Goal: Task Accomplishment & Management: Use online tool/utility

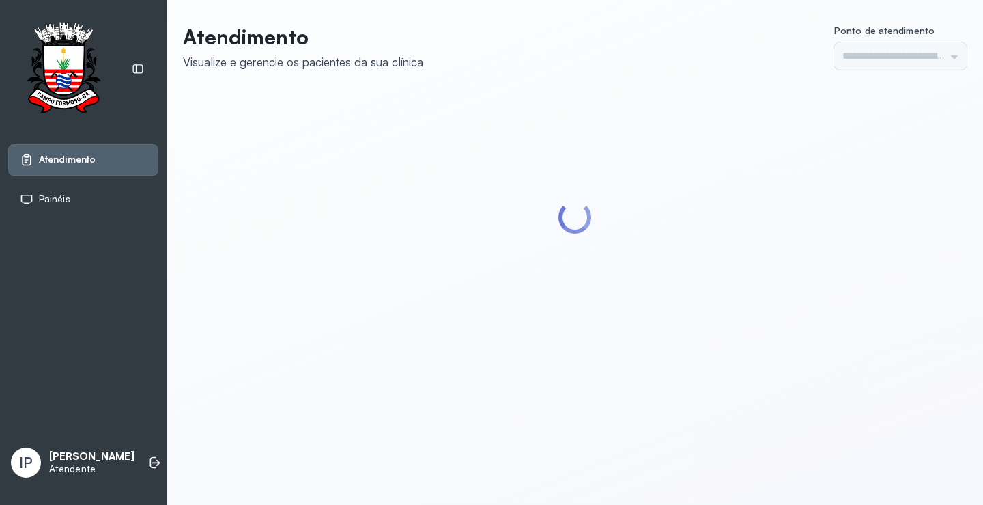
type input "*********"
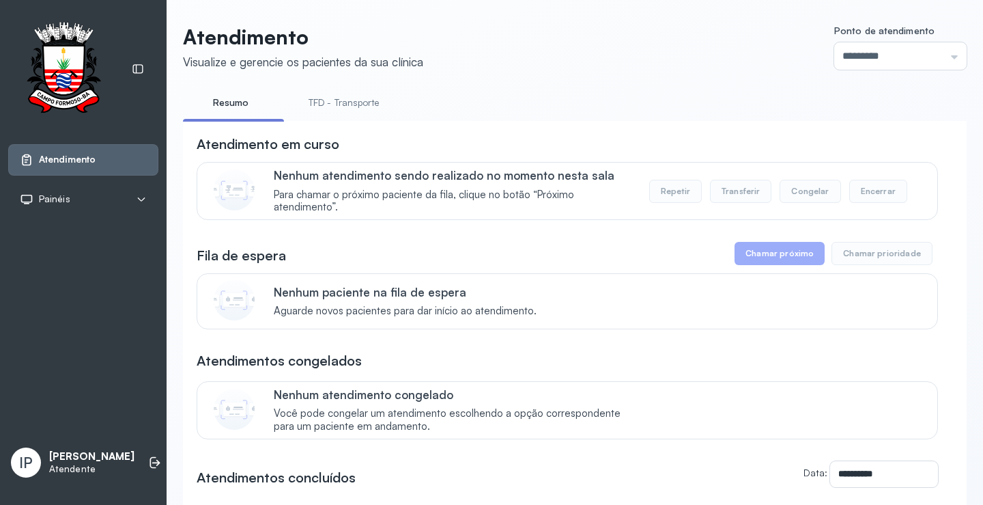
click at [360, 100] on link "TFD - Transporte" at bounding box center [344, 102] width 98 height 23
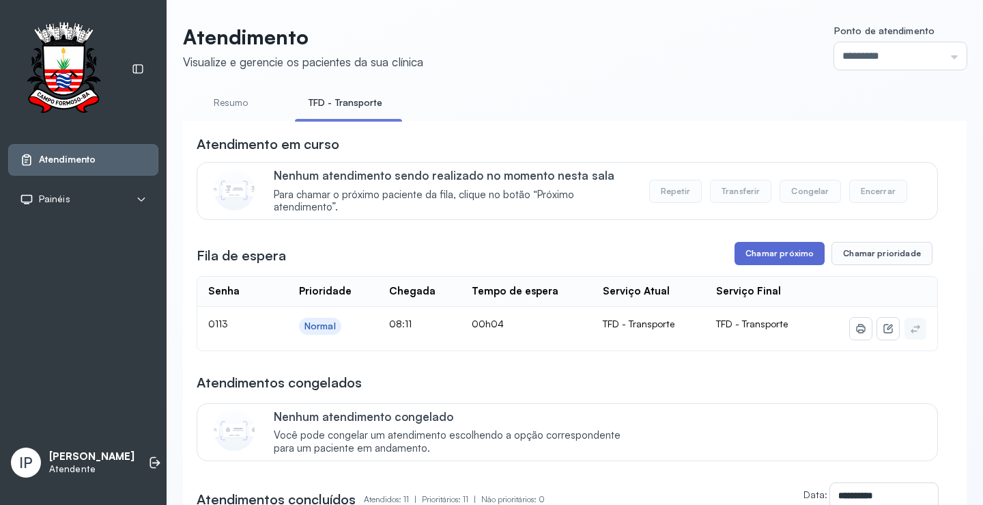
click at [780, 255] on button "Chamar próximo" at bounding box center [780, 253] width 90 height 23
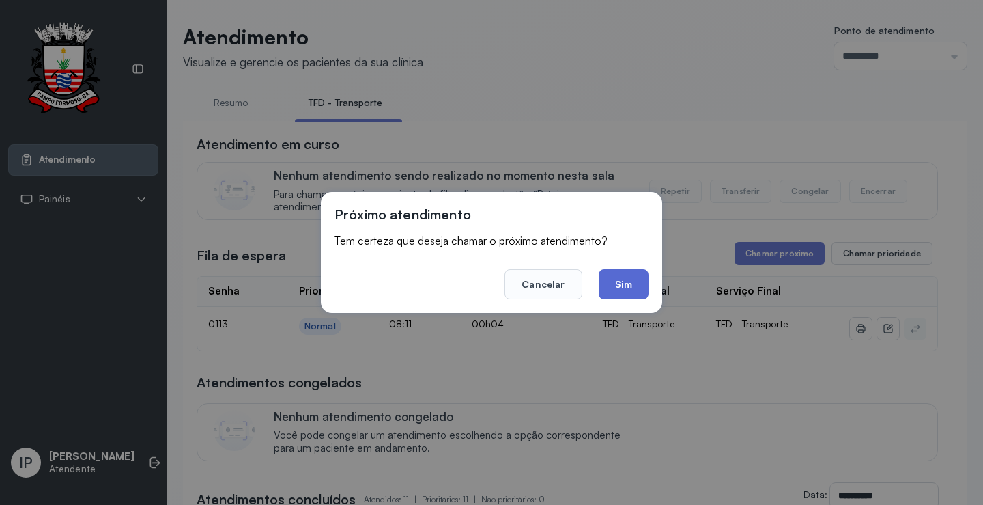
click at [622, 279] on button "Sim" at bounding box center [624, 284] width 50 height 30
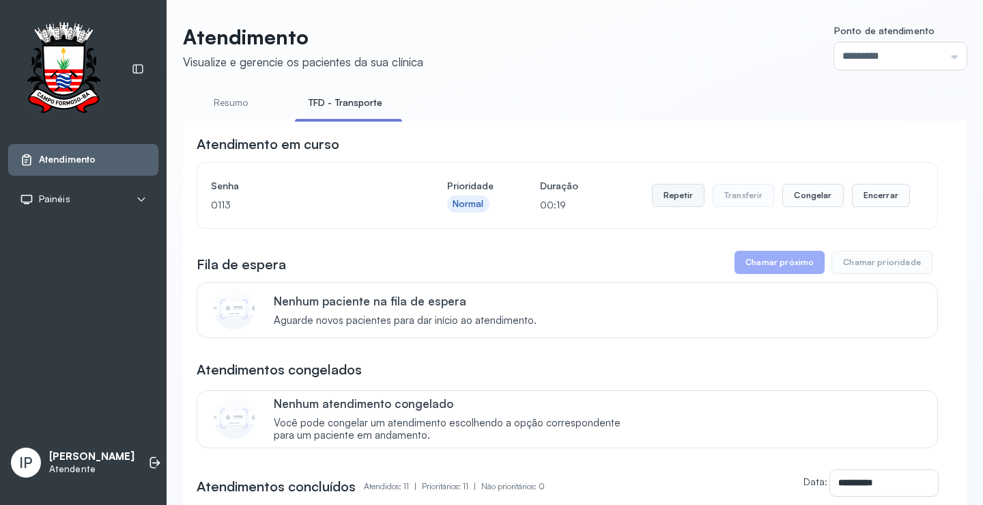
click at [671, 198] on button "Repetir" at bounding box center [678, 195] width 53 height 23
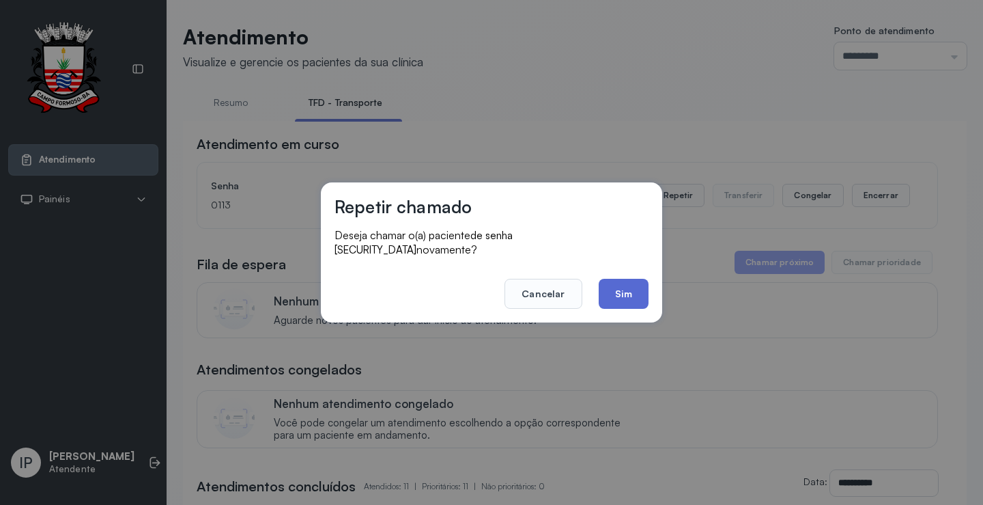
click at [608, 287] on button "Sim" at bounding box center [624, 294] width 50 height 30
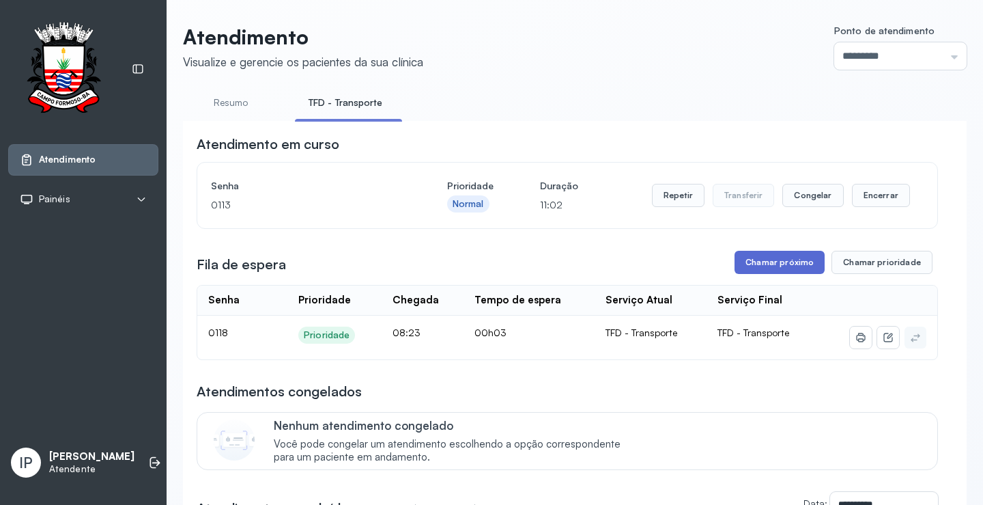
click at [757, 262] on button "Chamar próximo" at bounding box center [780, 262] width 90 height 23
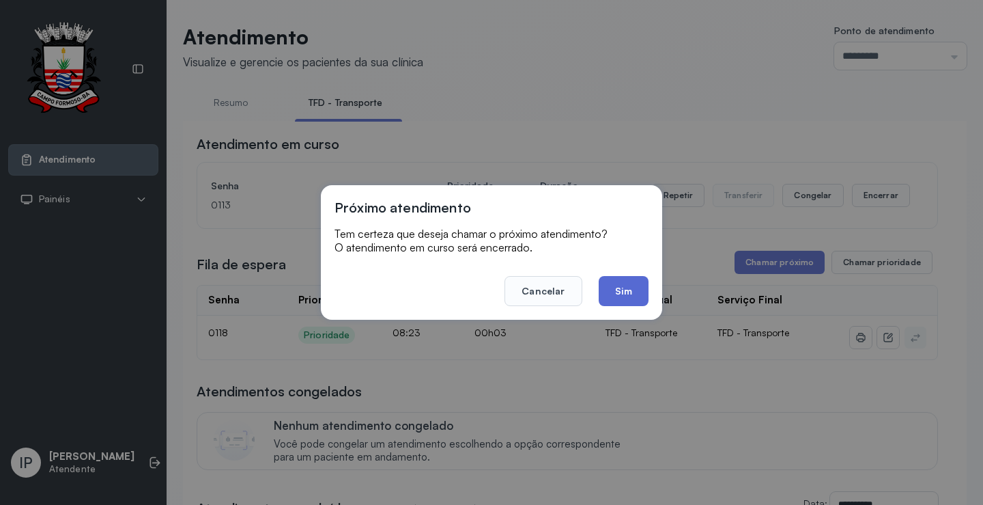
click at [630, 281] on button "Sim" at bounding box center [624, 291] width 50 height 30
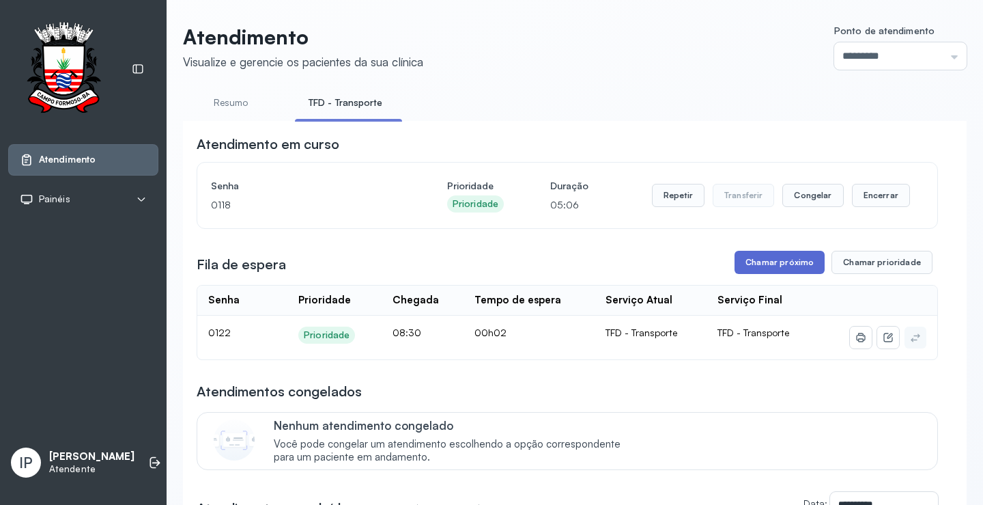
click at [783, 271] on button "Chamar próximo" at bounding box center [780, 262] width 90 height 23
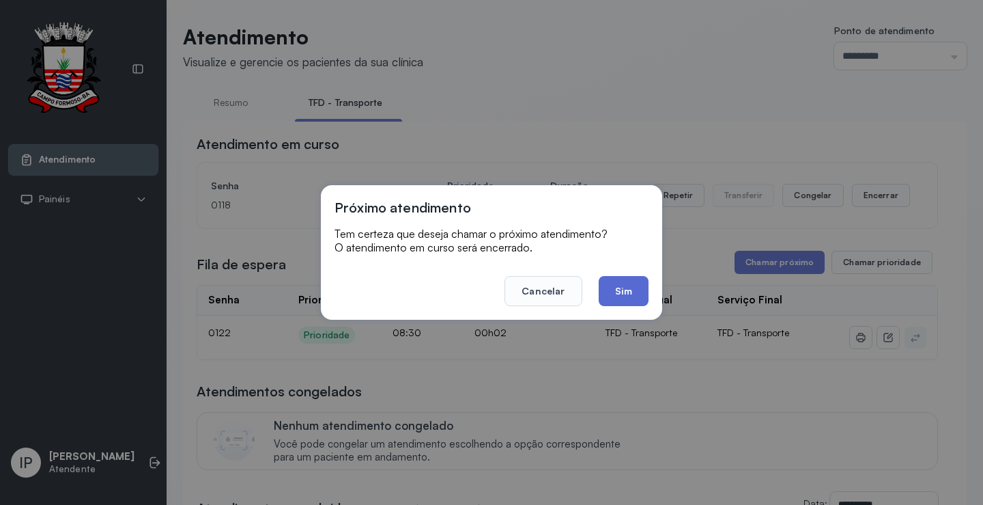
click at [625, 290] on button "Sim" at bounding box center [624, 291] width 50 height 30
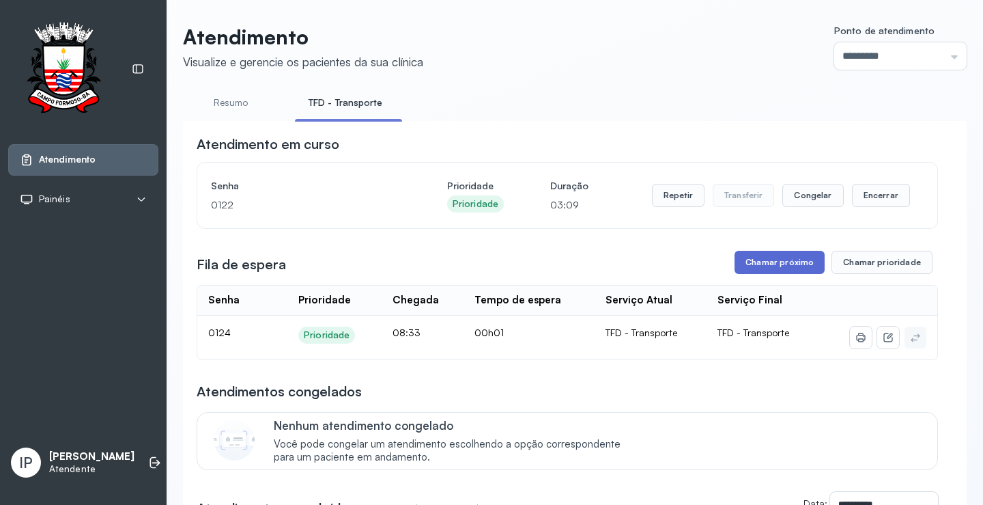
click at [767, 257] on button "Chamar próximo" at bounding box center [780, 262] width 90 height 23
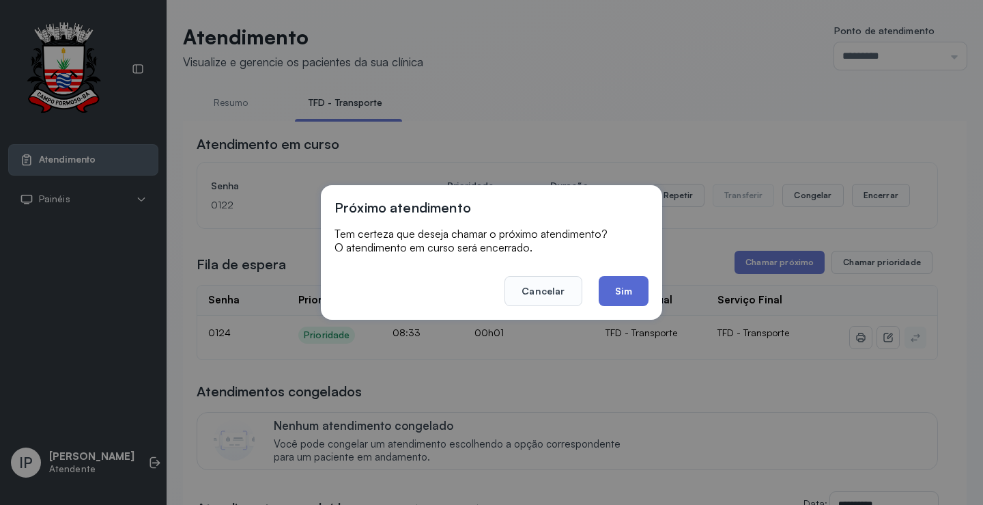
click at [639, 287] on button "Sim" at bounding box center [624, 291] width 50 height 30
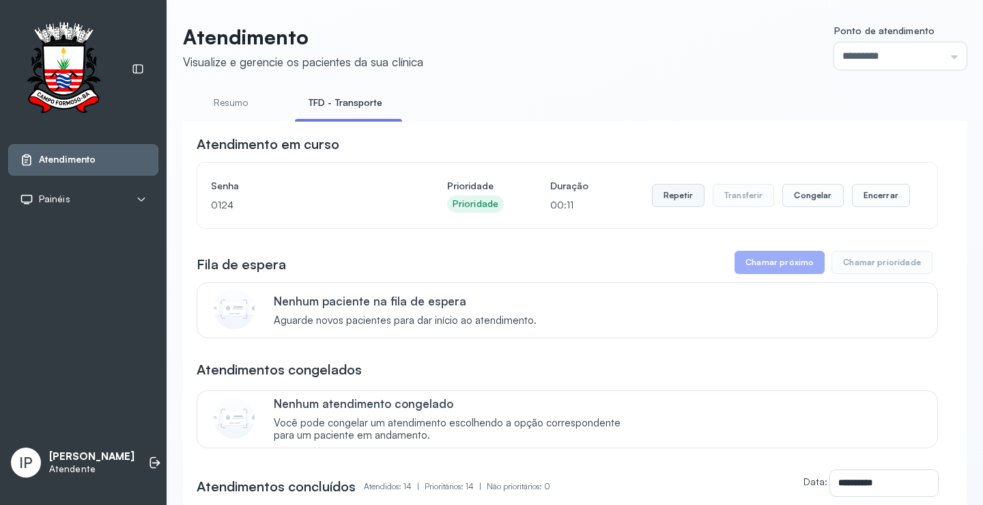
click at [678, 194] on button "Repetir" at bounding box center [678, 195] width 53 height 23
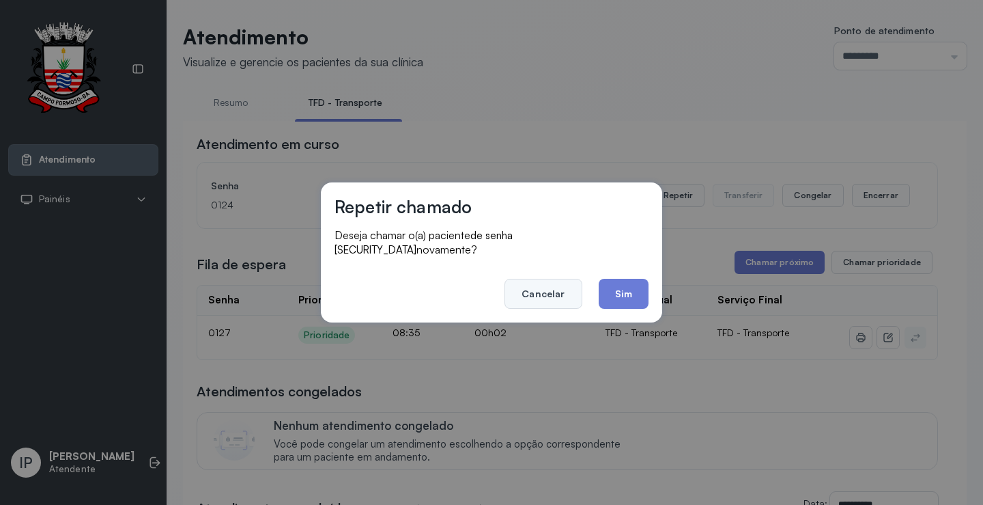
click at [538, 279] on button "Cancelar" at bounding box center [543, 294] width 77 height 30
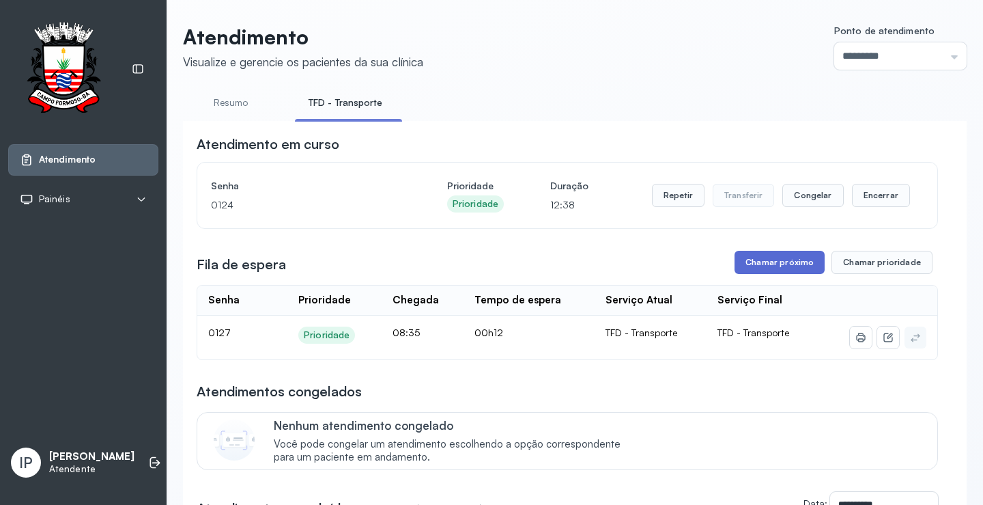
click at [764, 262] on button "Chamar próximo" at bounding box center [780, 262] width 90 height 23
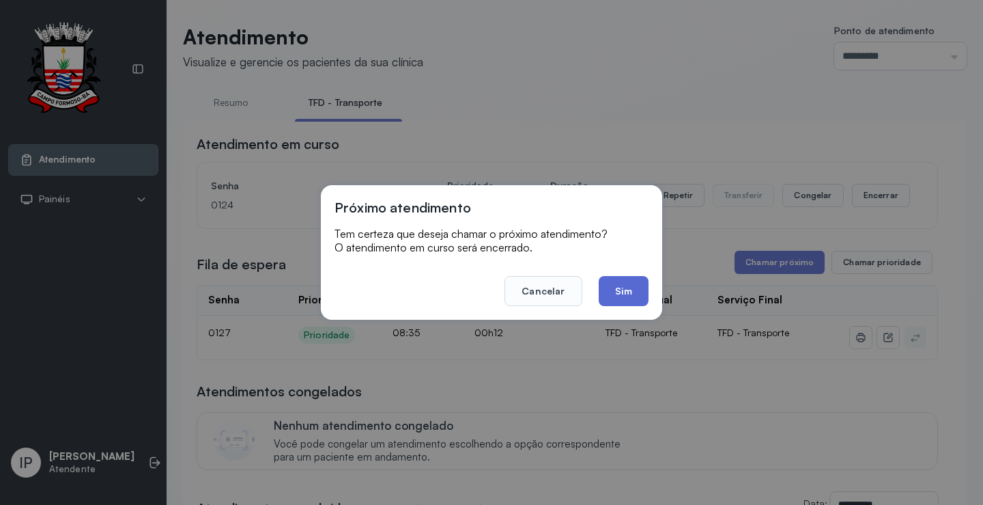
click at [633, 292] on button "Sim" at bounding box center [624, 291] width 50 height 30
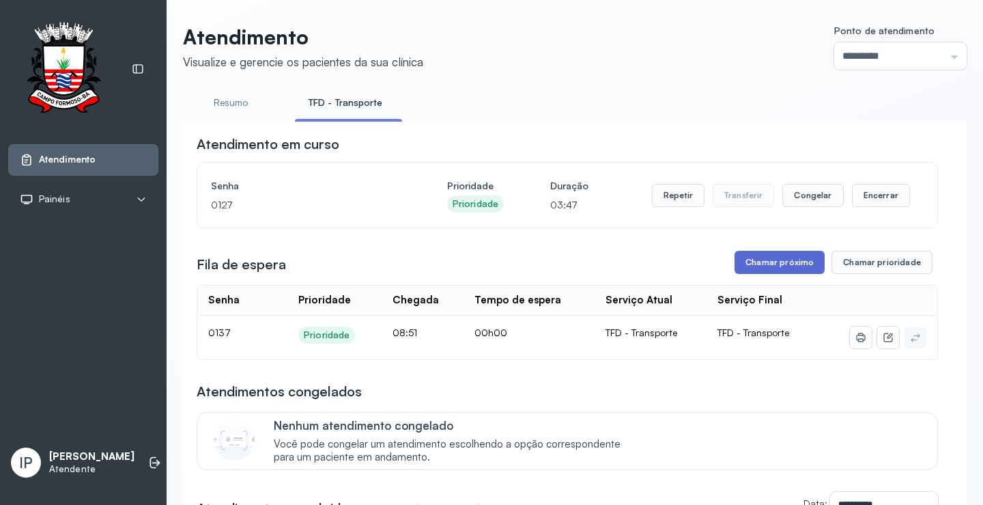
click at [781, 274] on button "Chamar próximo" at bounding box center [780, 262] width 90 height 23
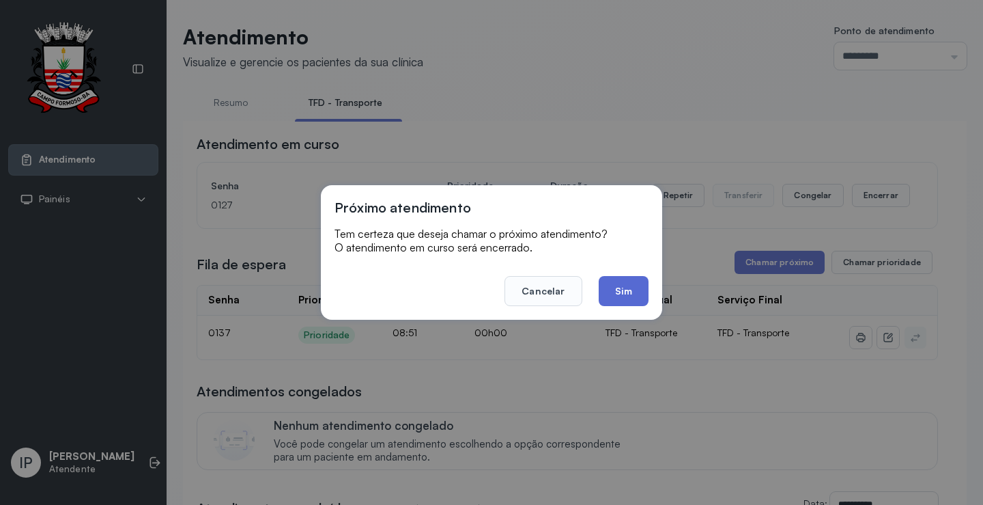
click at [610, 288] on button "Sim" at bounding box center [624, 291] width 50 height 30
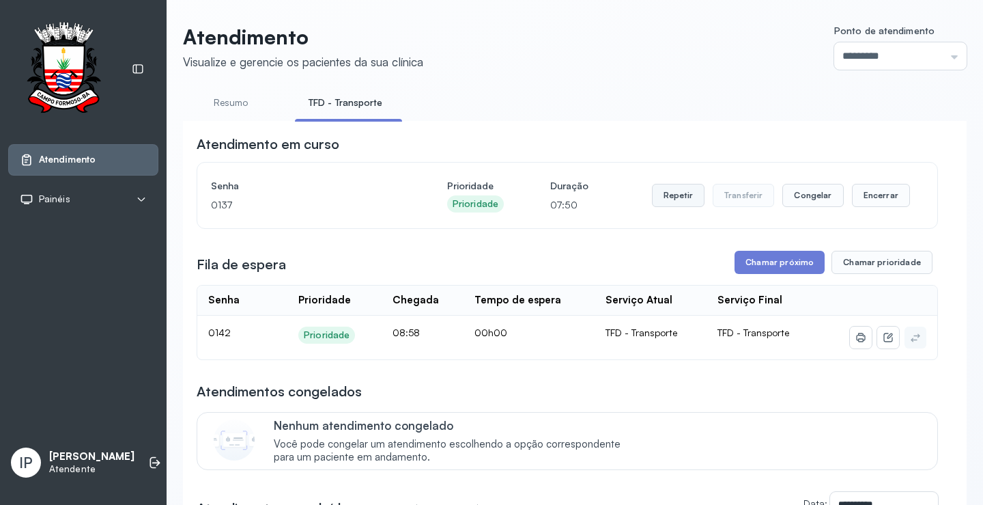
click at [687, 193] on button "Repetir" at bounding box center [678, 195] width 53 height 23
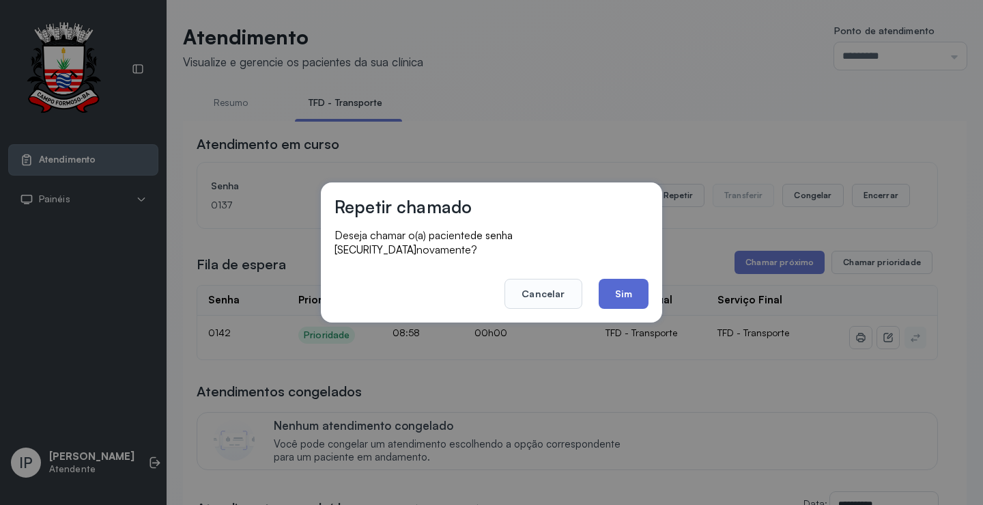
click at [630, 290] on button "Sim" at bounding box center [624, 294] width 50 height 30
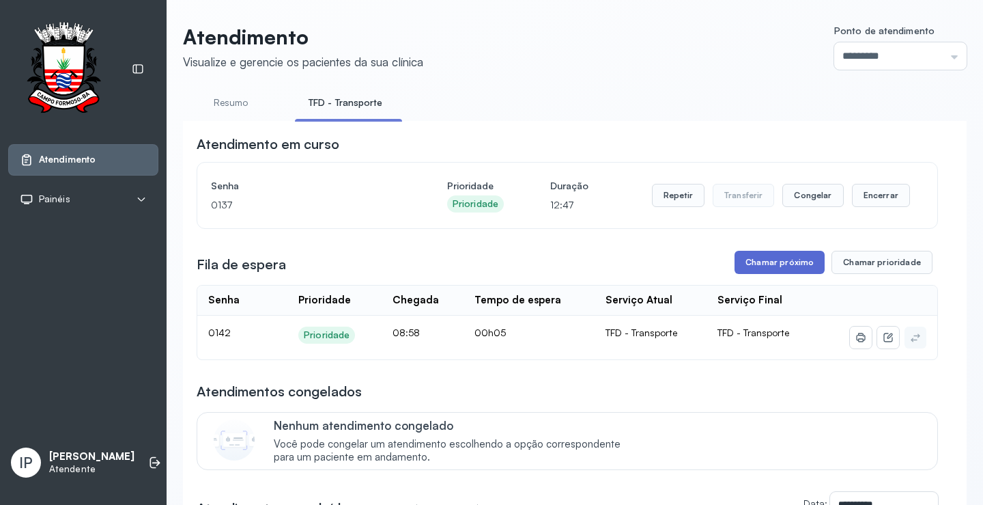
click at [793, 262] on button "Chamar próximo" at bounding box center [780, 262] width 90 height 23
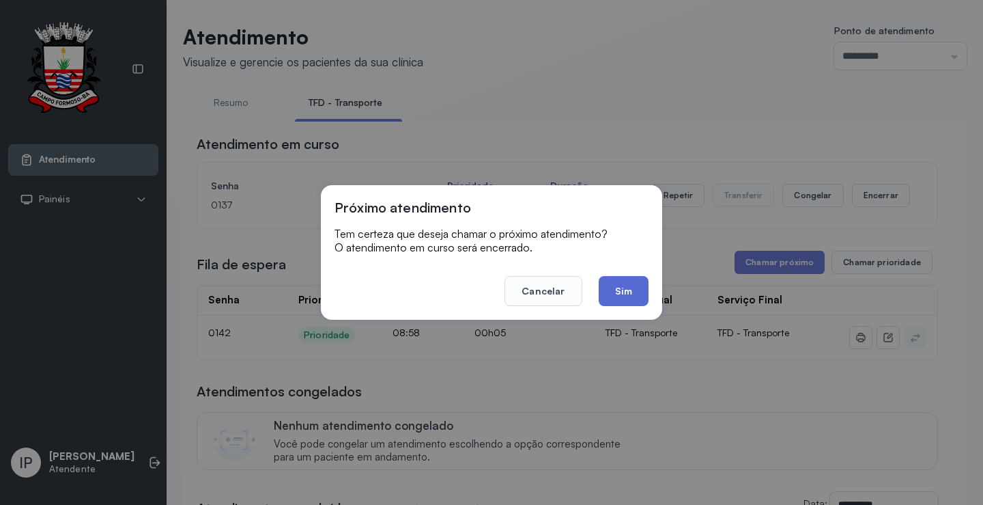
click at [627, 287] on button "Sim" at bounding box center [624, 291] width 50 height 30
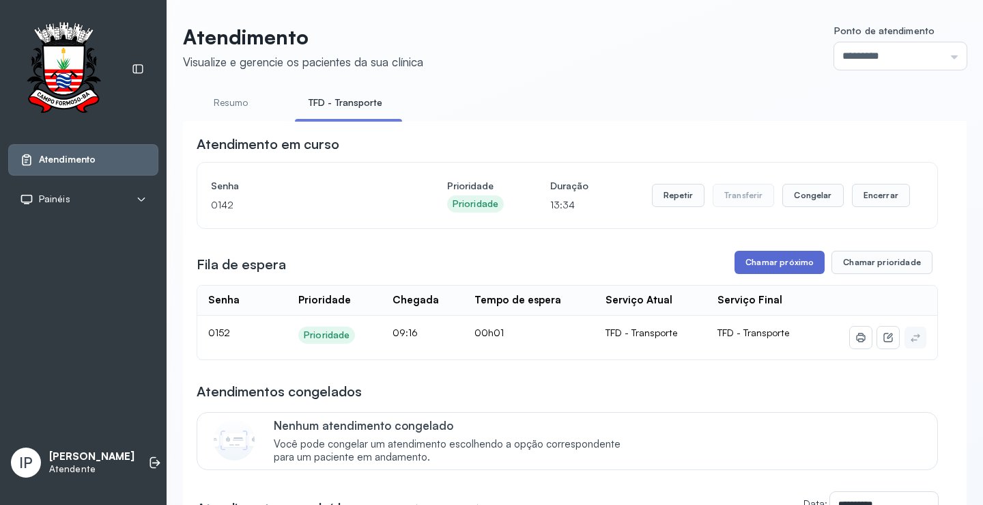
click at [795, 261] on button "Chamar próximo" at bounding box center [780, 262] width 90 height 23
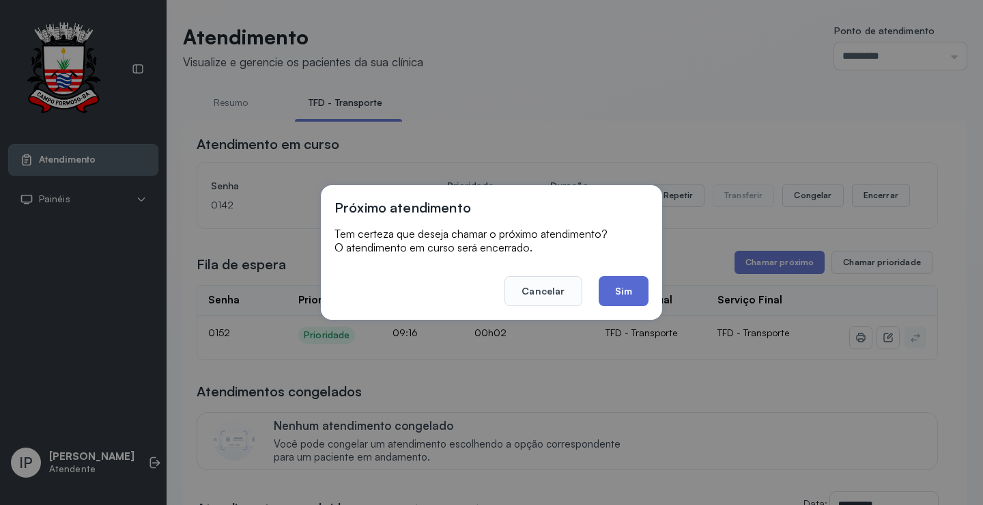
click at [625, 290] on button "Sim" at bounding box center [624, 291] width 50 height 30
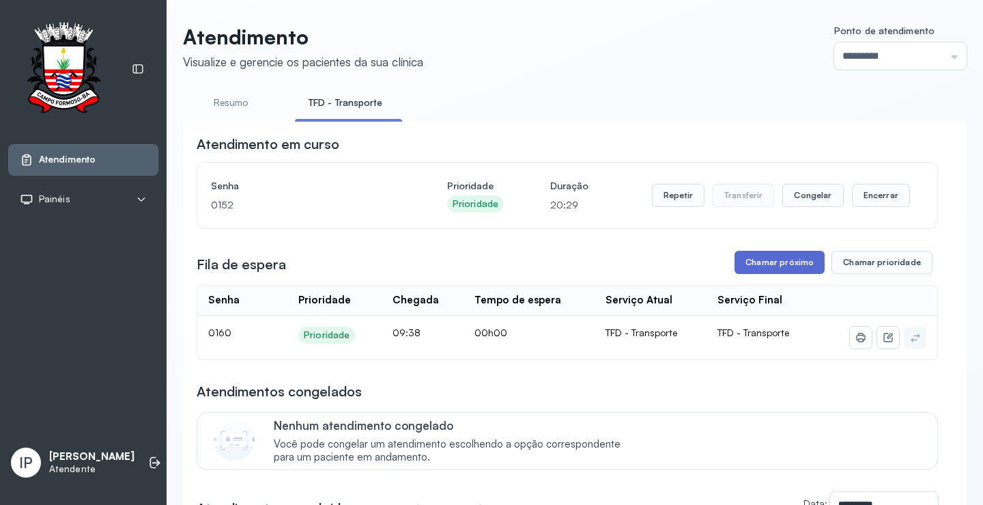
click at [744, 264] on button "Chamar próximo" at bounding box center [780, 262] width 90 height 23
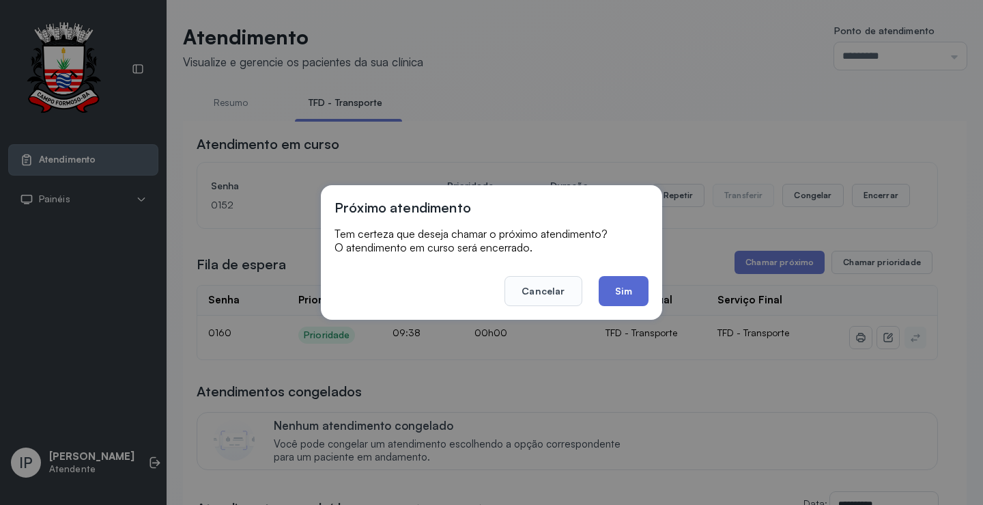
click at [600, 295] on button "Sim" at bounding box center [624, 291] width 50 height 30
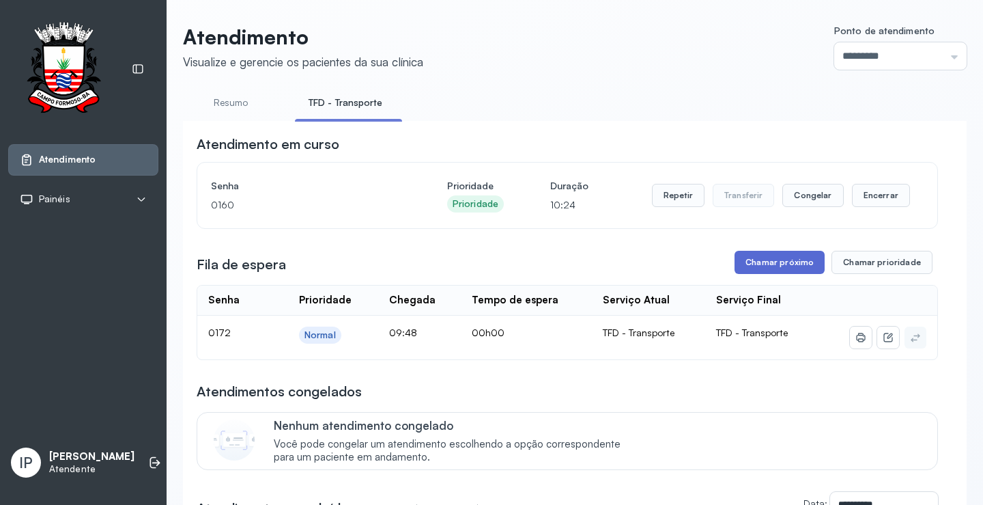
click at [746, 260] on button "Chamar próximo" at bounding box center [780, 262] width 90 height 23
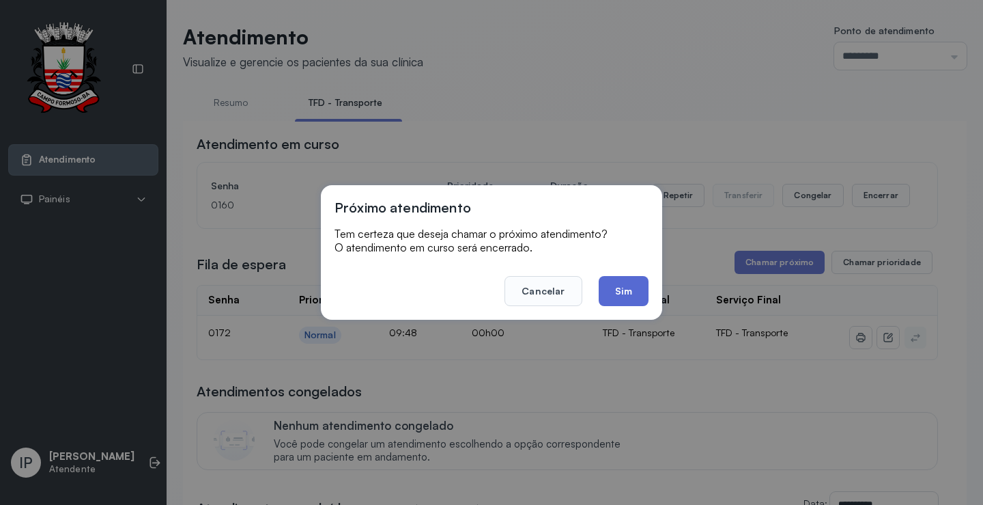
click at [630, 295] on button "Sim" at bounding box center [624, 291] width 50 height 30
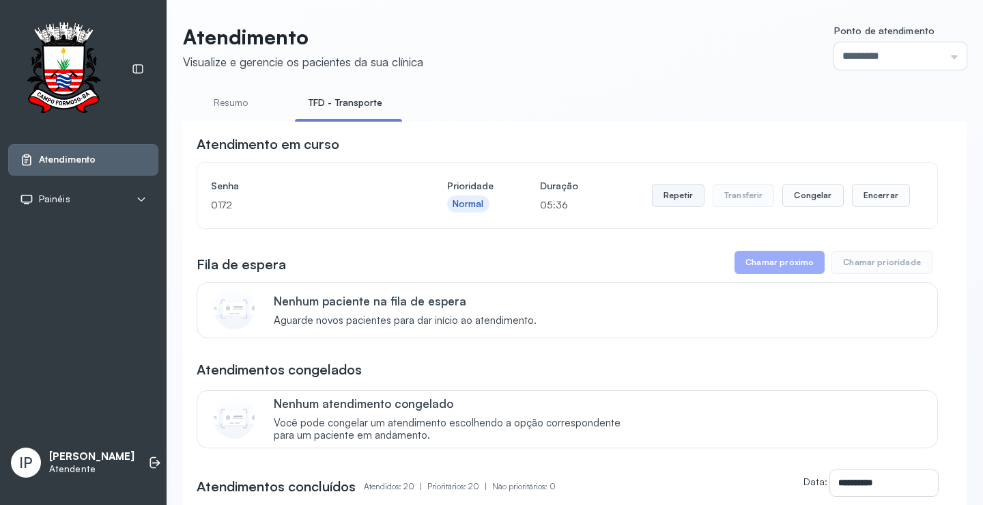
click at [675, 188] on button "Repetir" at bounding box center [678, 195] width 53 height 23
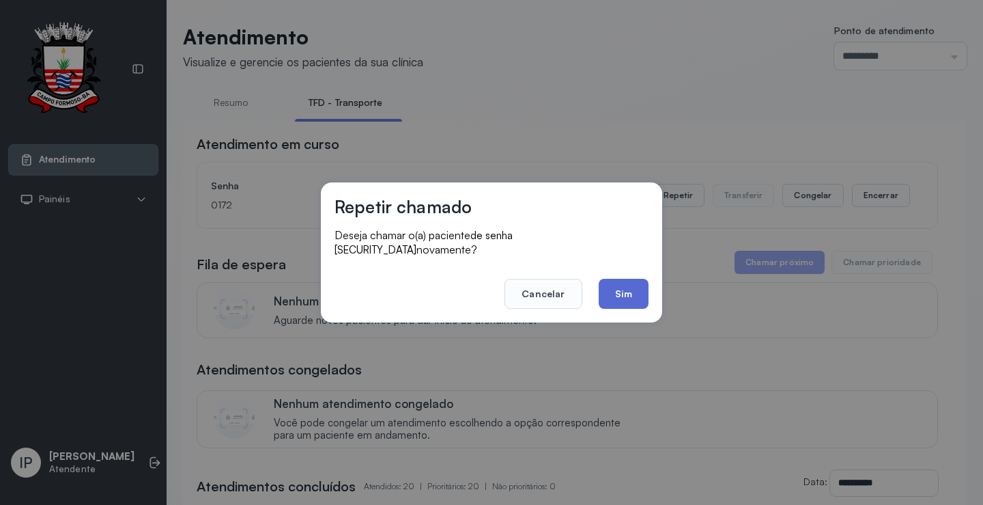
click at [630, 280] on button "Sim" at bounding box center [624, 294] width 50 height 30
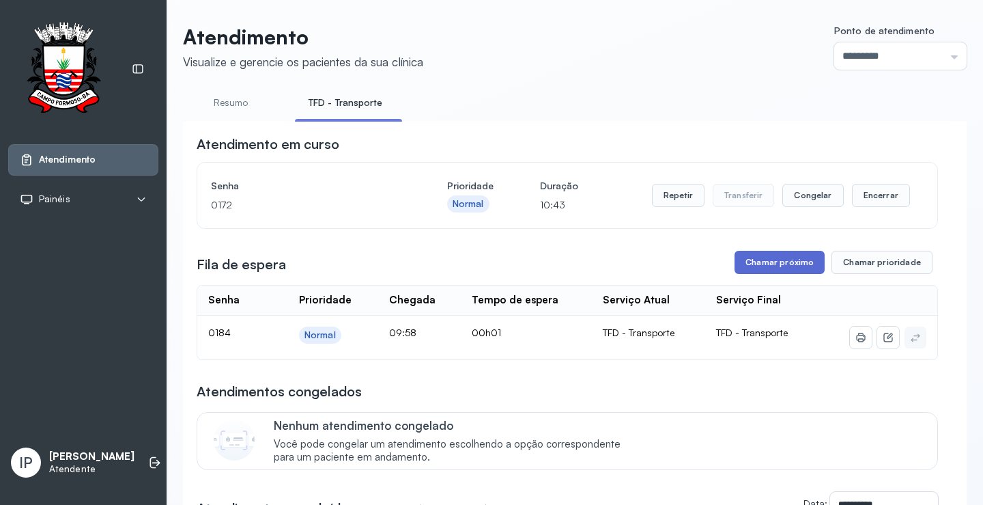
click at [763, 272] on button "Chamar próximo" at bounding box center [780, 262] width 90 height 23
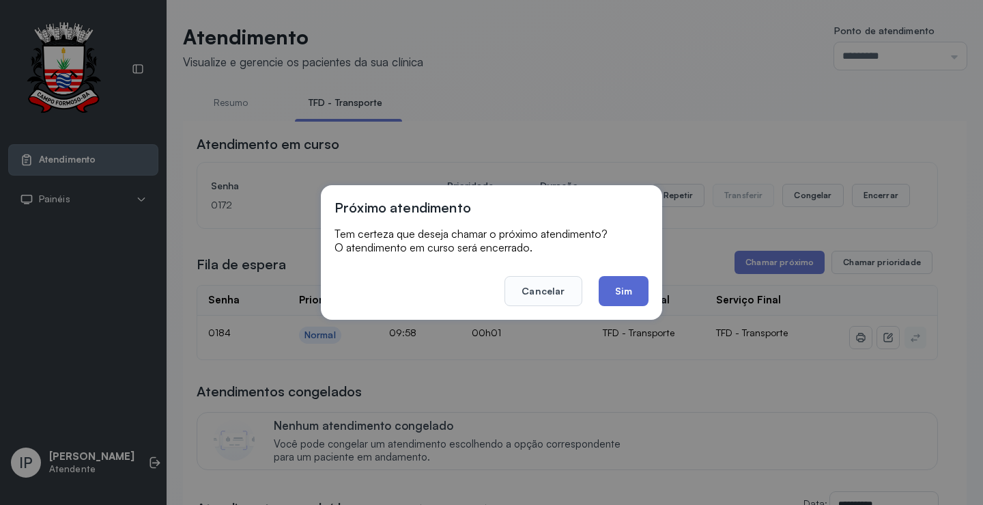
click at [647, 285] on button "Sim" at bounding box center [624, 291] width 50 height 30
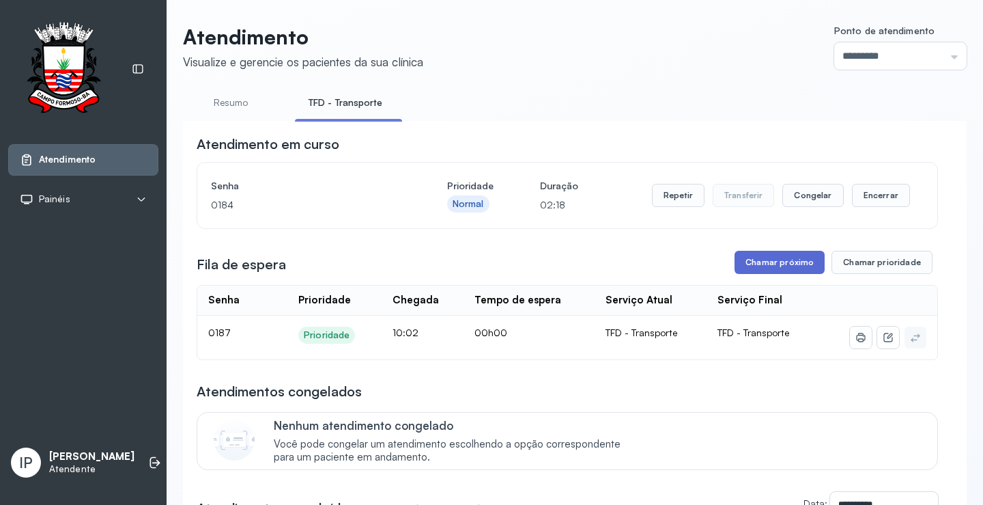
click at [761, 267] on button "Chamar próximo" at bounding box center [780, 262] width 90 height 23
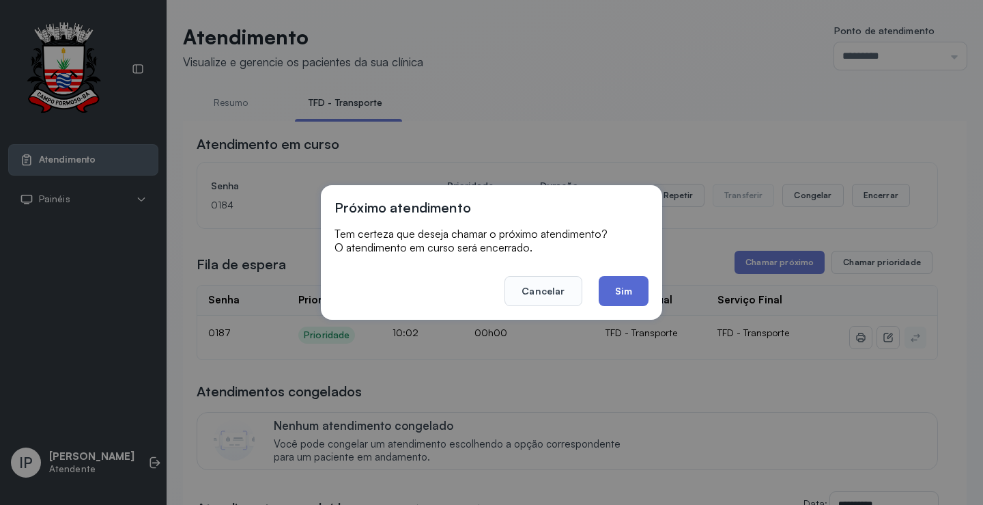
click at [613, 282] on button "Sim" at bounding box center [624, 291] width 50 height 30
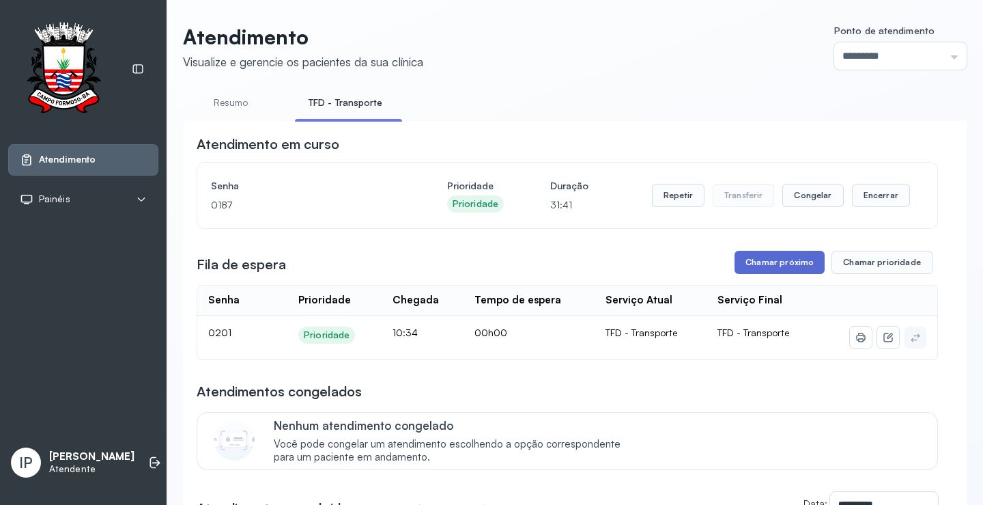
click at [738, 266] on button "Chamar próximo" at bounding box center [780, 262] width 90 height 23
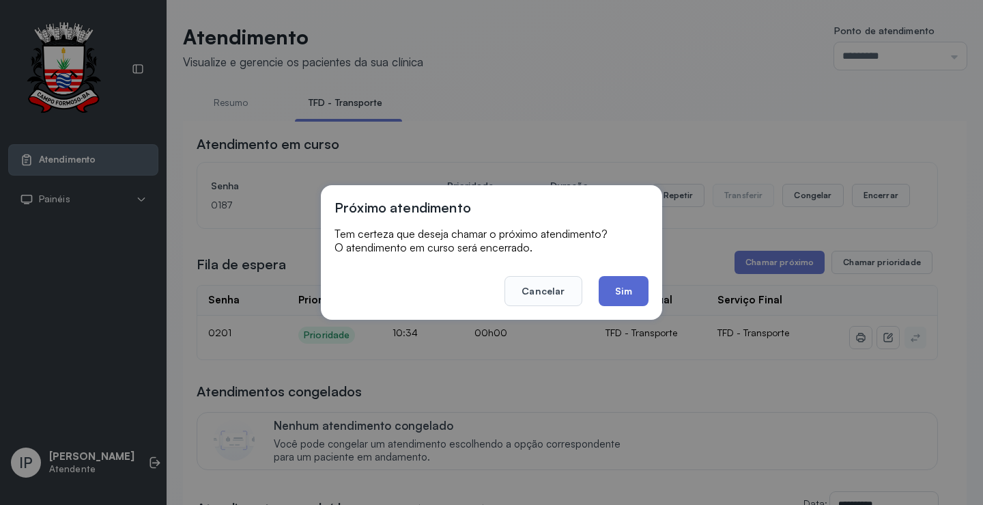
click at [608, 292] on button "Sim" at bounding box center [624, 291] width 50 height 30
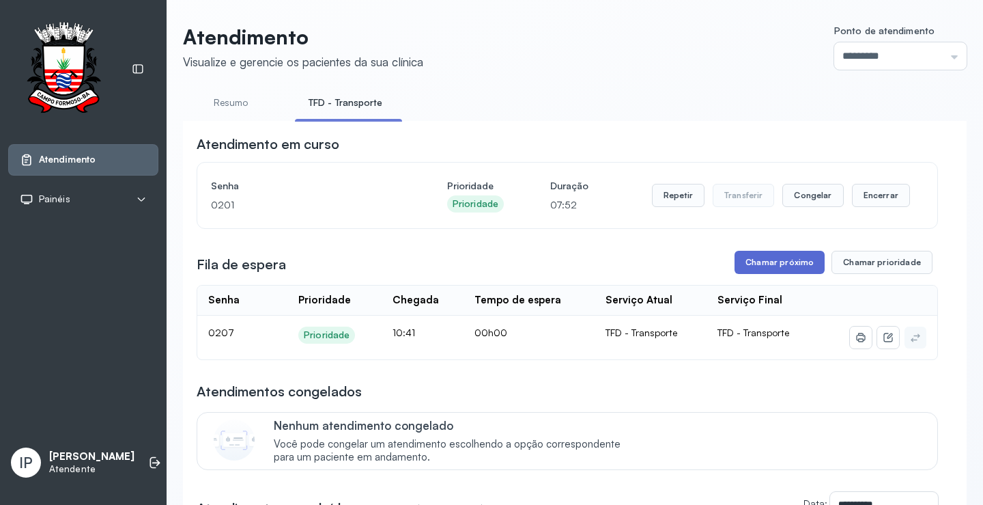
click at [781, 263] on button "Chamar próximo" at bounding box center [780, 262] width 90 height 23
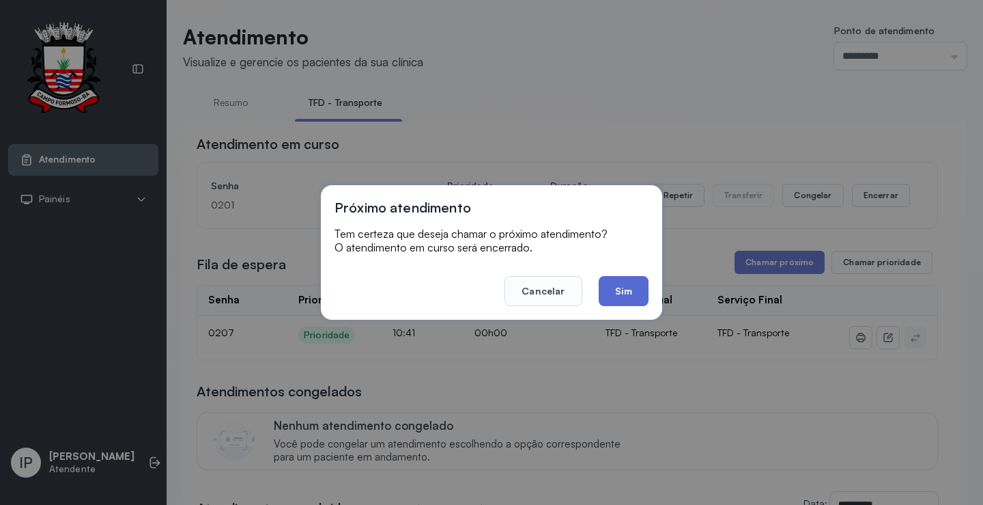
click at [611, 282] on button "Sim" at bounding box center [624, 291] width 50 height 30
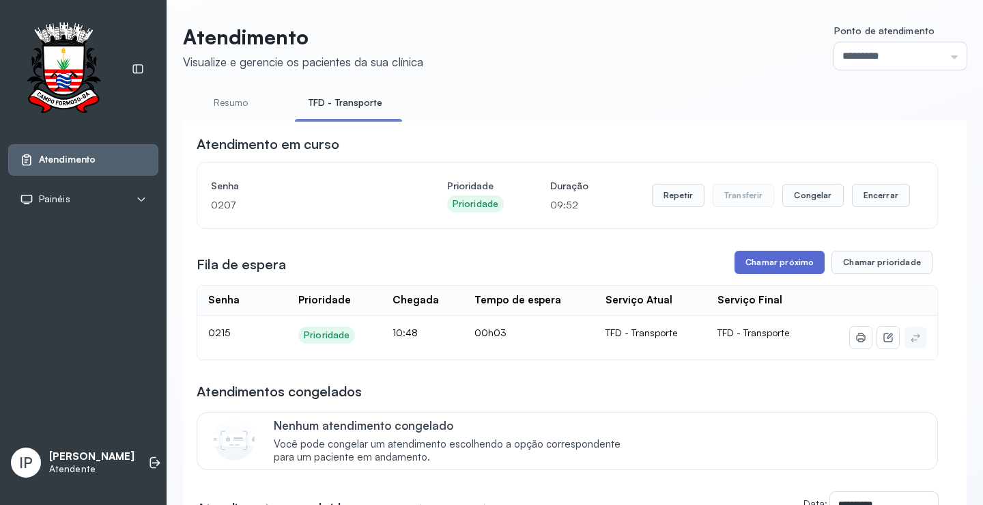
click at [807, 263] on button "Chamar próximo" at bounding box center [780, 262] width 90 height 23
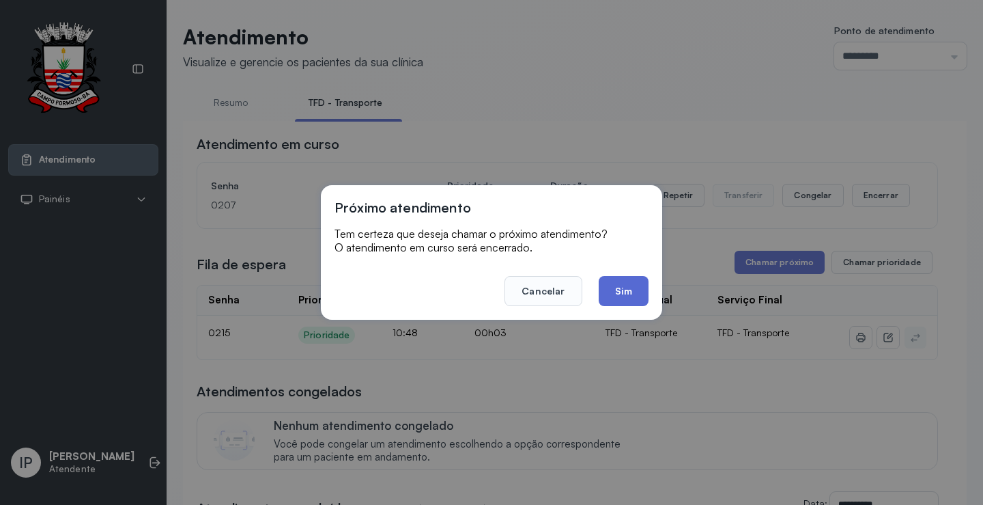
click at [617, 292] on button "Sim" at bounding box center [624, 291] width 50 height 30
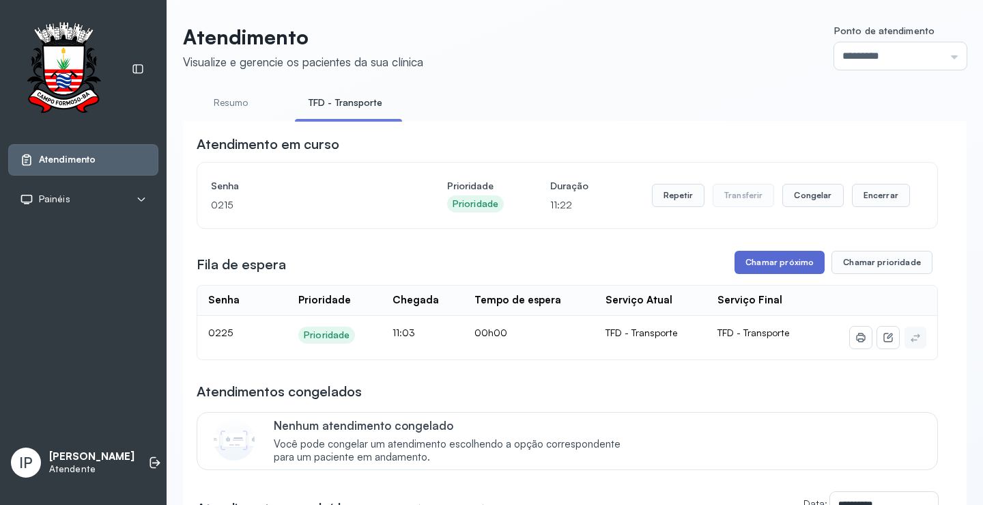
click at [753, 271] on button "Chamar próximo" at bounding box center [780, 262] width 90 height 23
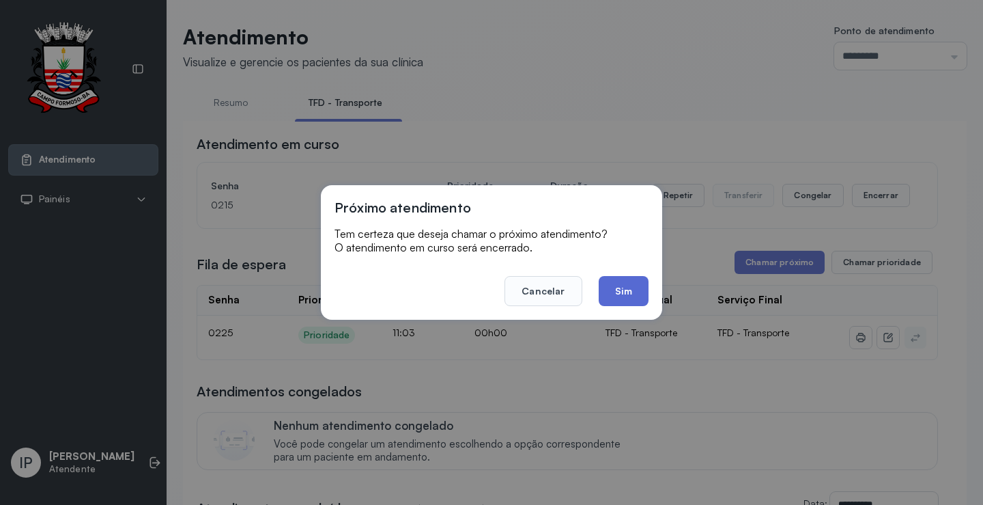
click at [643, 296] on button "Sim" at bounding box center [624, 291] width 50 height 30
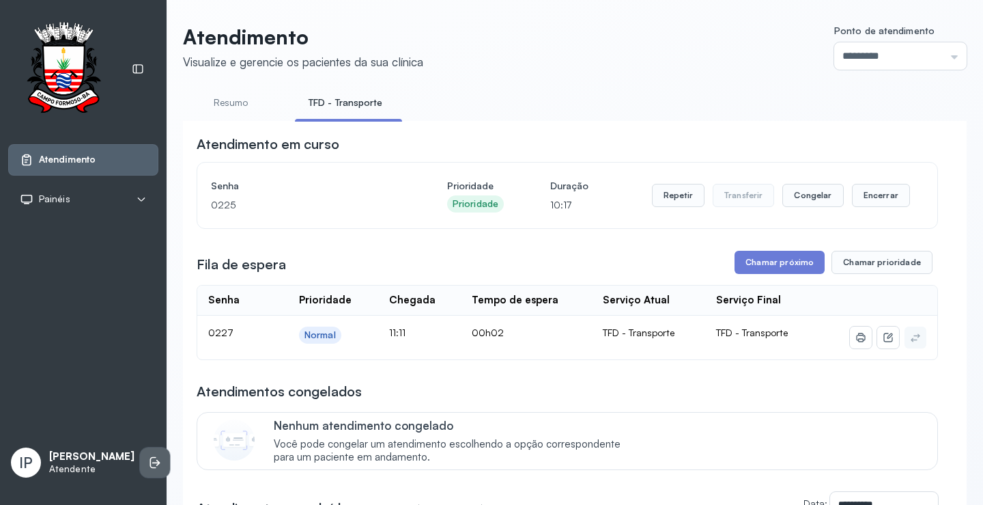
click at [148, 455] on icon at bounding box center [155, 462] width 14 height 14
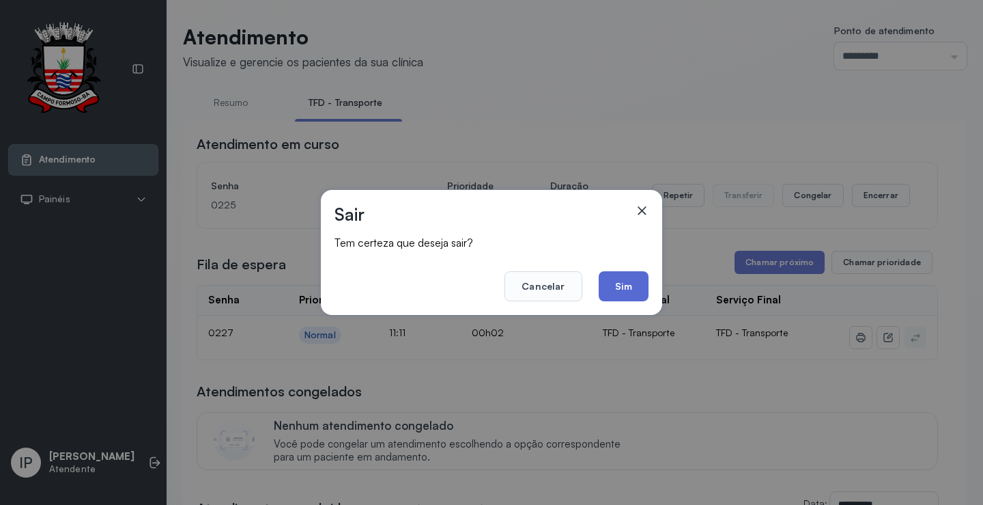
click at [639, 280] on button "Sim" at bounding box center [624, 286] width 50 height 30
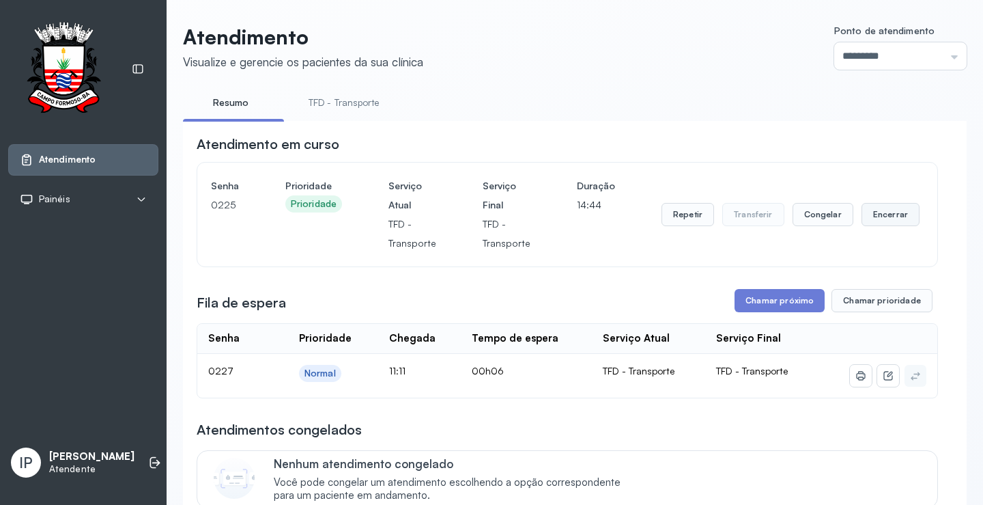
click at [869, 218] on button "Encerrar" at bounding box center [891, 214] width 58 height 23
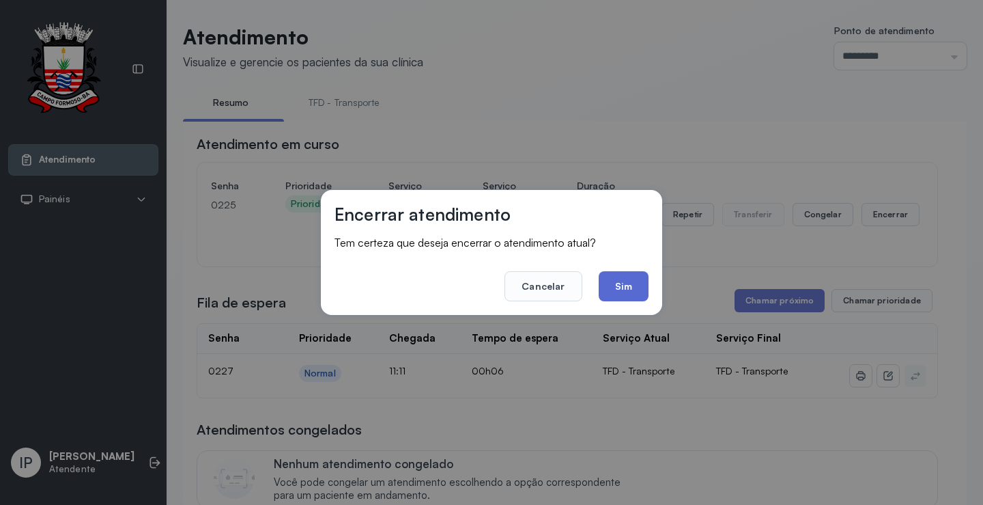
click at [638, 283] on button "Sim" at bounding box center [624, 286] width 50 height 30
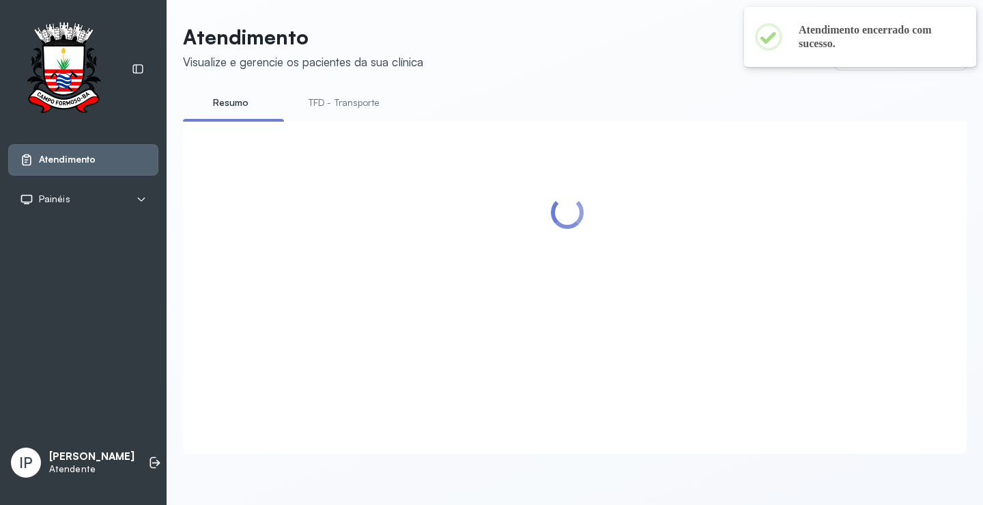
click at [777, 298] on div at bounding box center [568, 271] width 742 height 272
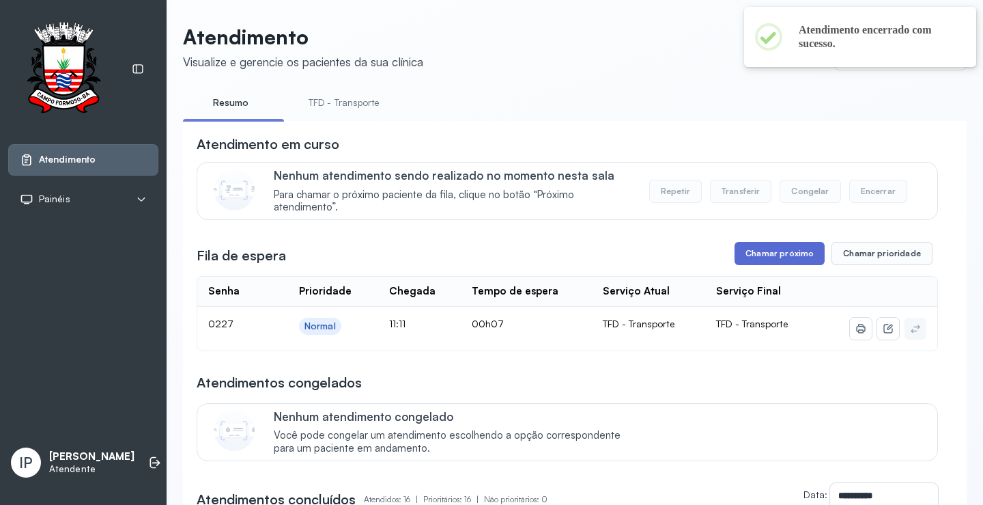
click at [764, 253] on button "Chamar próximo" at bounding box center [780, 253] width 90 height 23
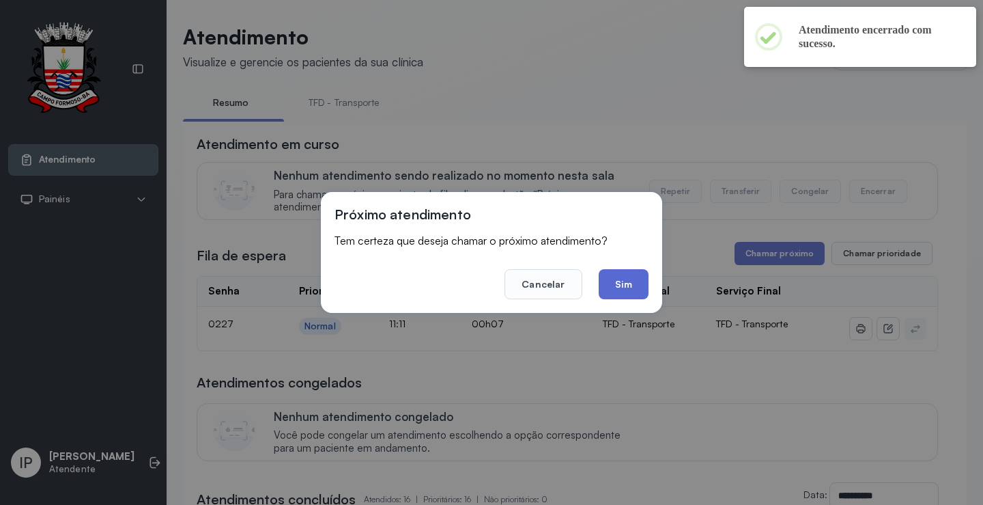
click at [622, 279] on button "Sim" at bounding box center [624, 284] width 50 height 30
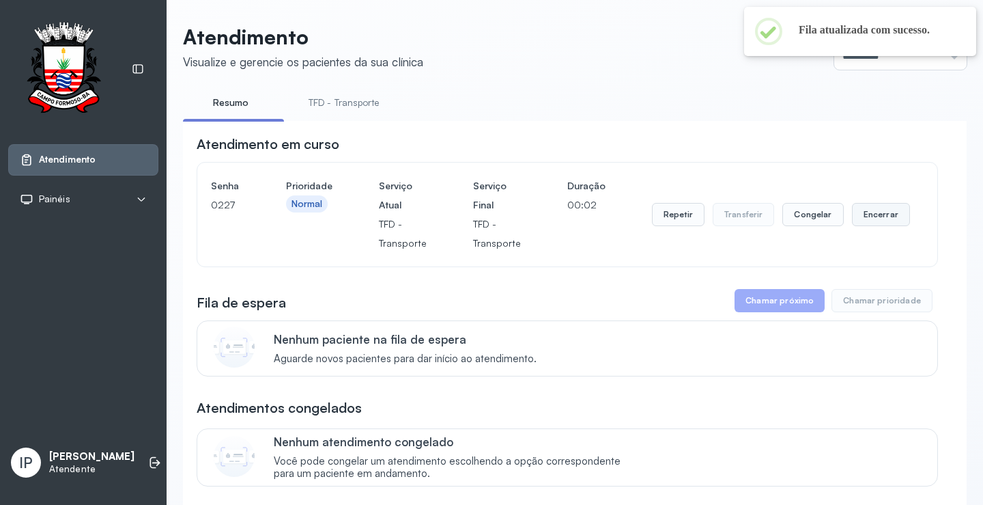
click at [871, 216] on button "Encerrar" at bounding box center [881, 214] width 58 height 23
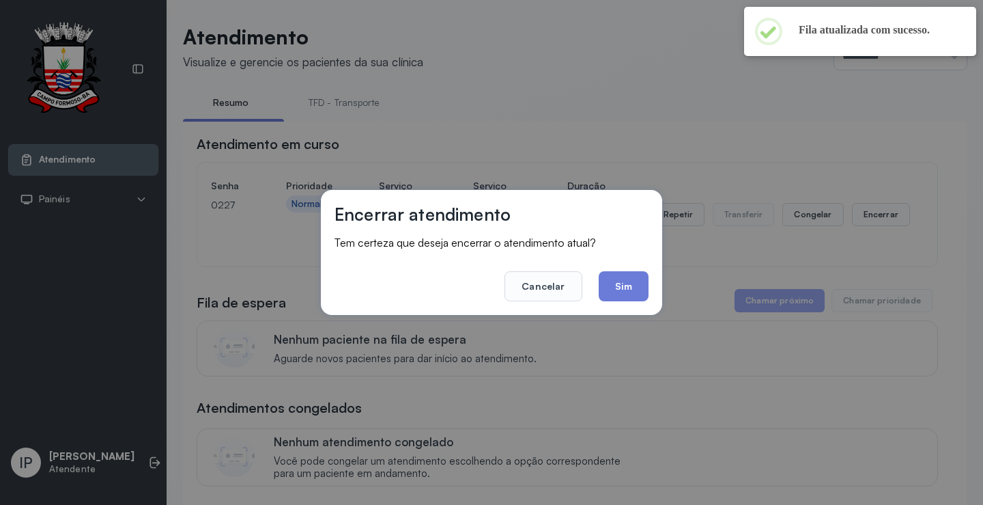
click at [623, 303] on div "Encerrar atendimento Tem certeza que deseja encerrar o atendimento atual? Cance…" at bounding box center [491, 252] width 341 height 125
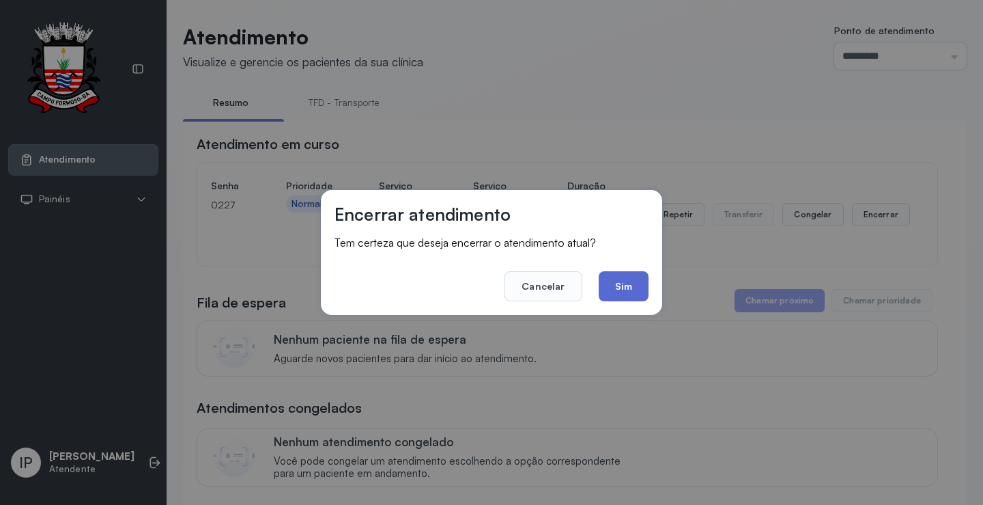
click at [621, 283] on button "Sim" at bounding box center [624, 286] width 50 height 30
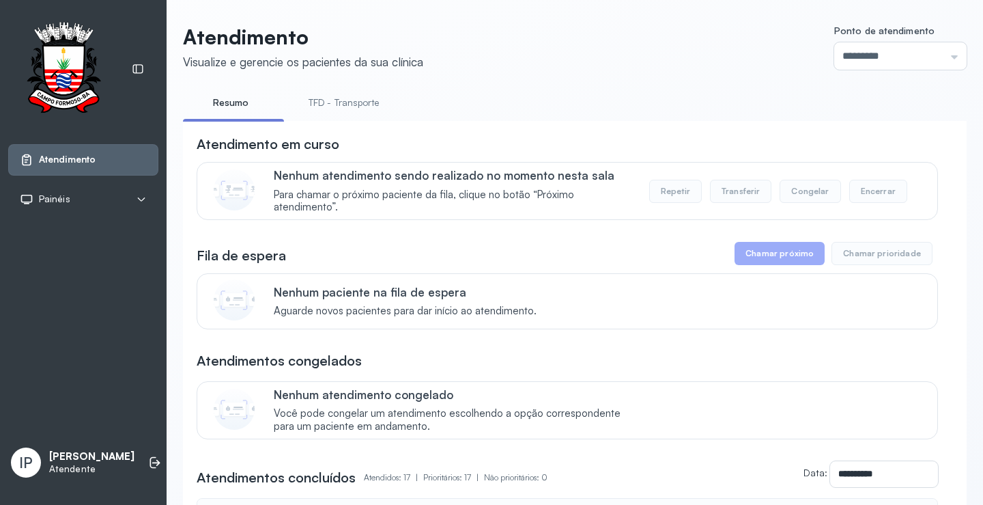
click at [357, 100] on link "TFD - Transporte" at bounding box center [344, 102] width 98 height 23
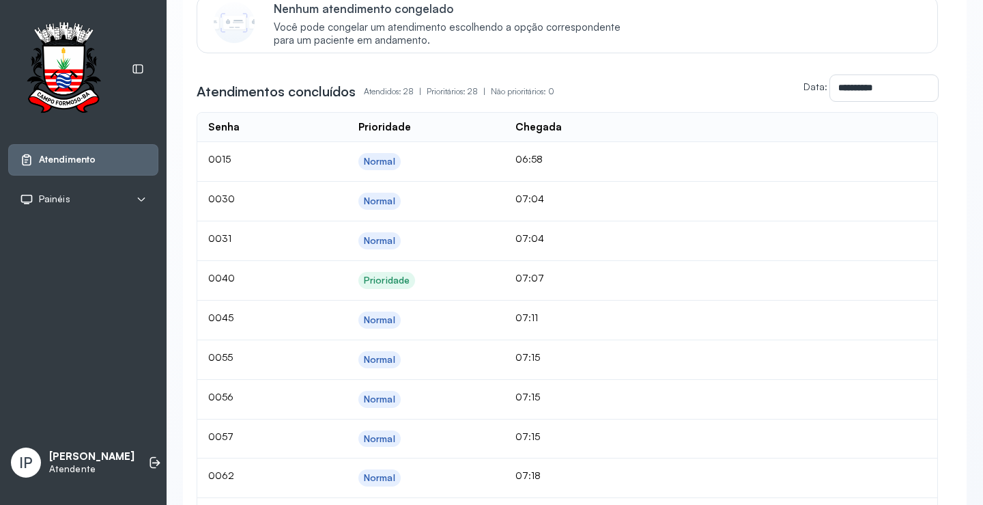
scroll to position [68, 0]
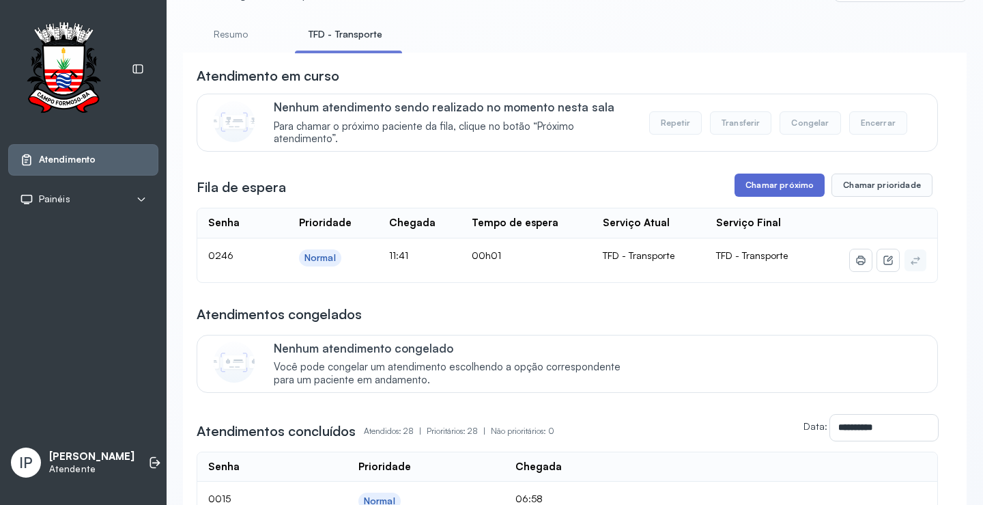
click at [771, 185] on button "Chamar próximo" at bounding box center [780, 184] width 90 height 23
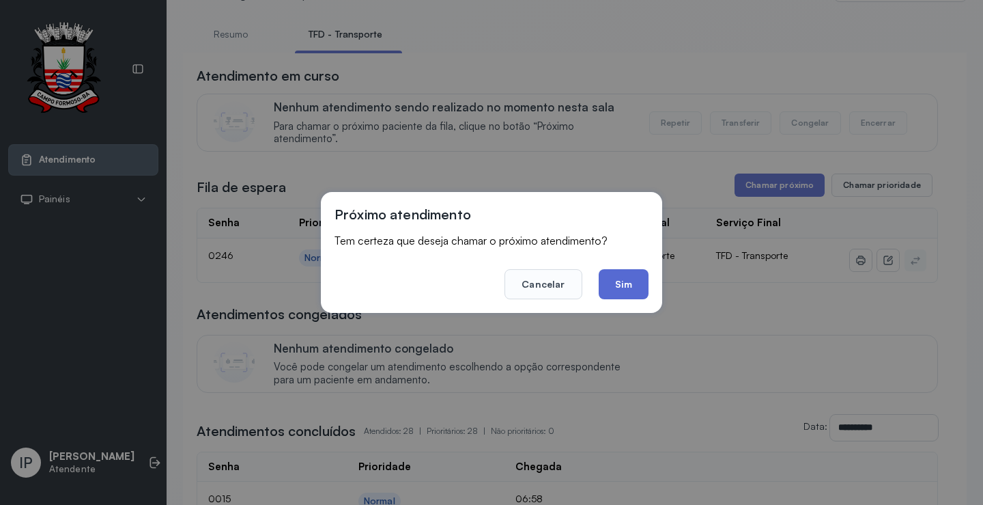
click at [634, 278] on button "Sim" at bounding box center [624, 284] width 50 height 30
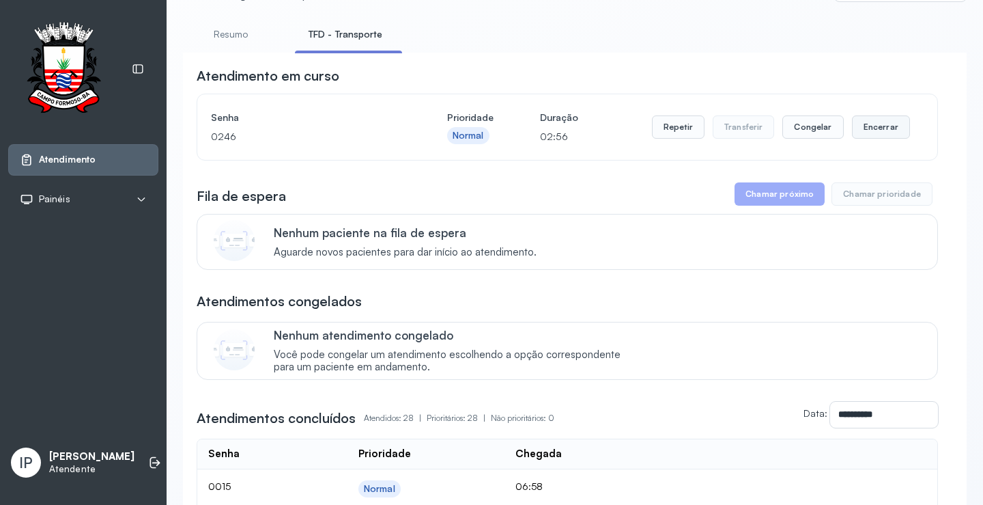
click at [869, 126] on button "Encerrar" at bounding box center [881, 126] width 58 height 23
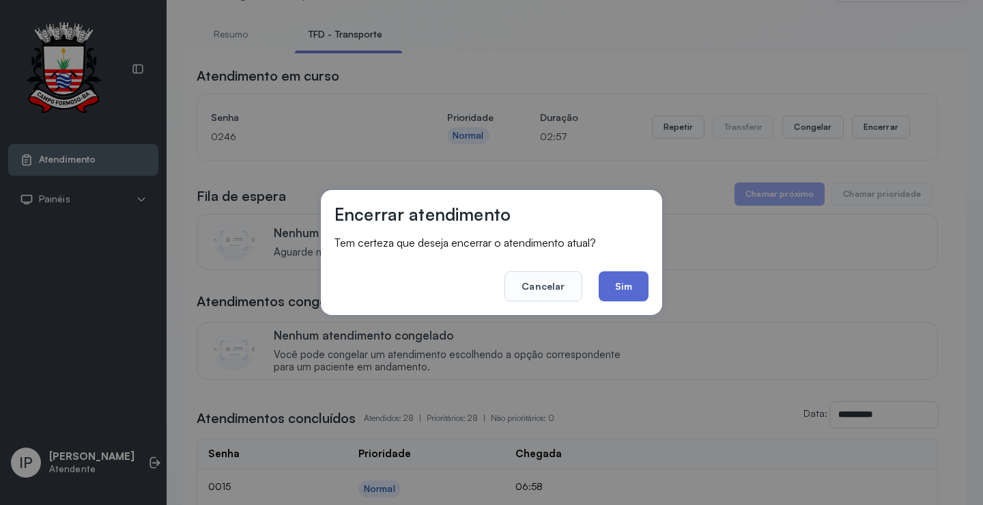
click at [635, 287] on button "Sim" at bounding box center [624, 286] width 50 height 30
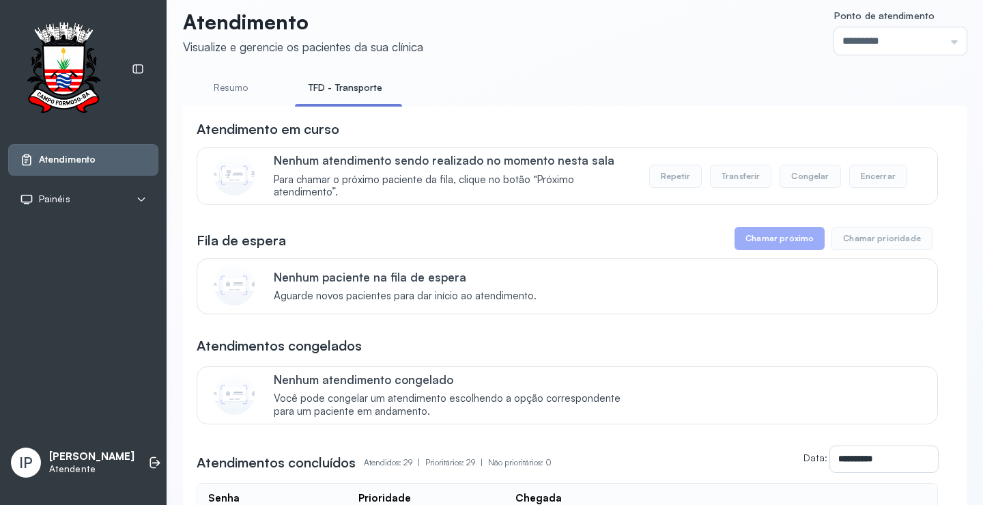
scroll to position [0, 0]
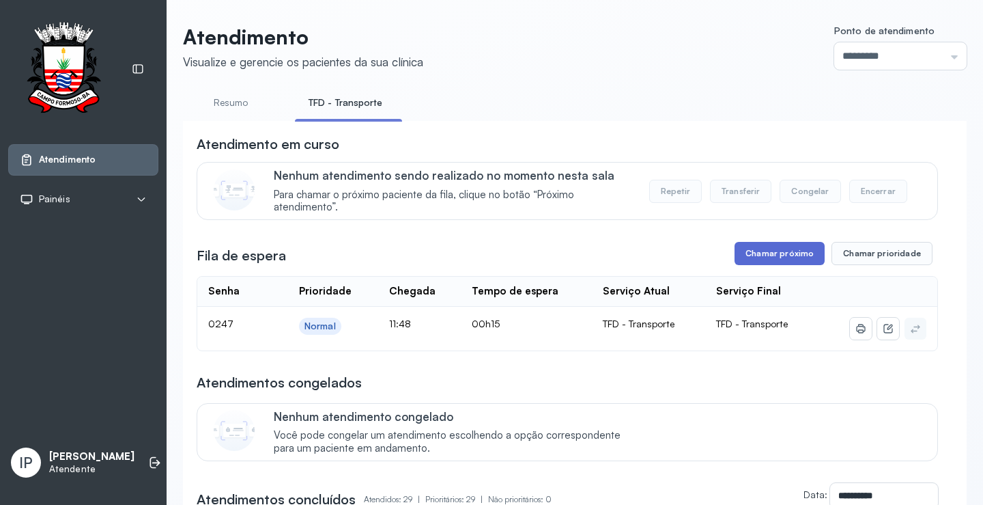
click at [767, 254] on button "Chamar próximo" at bounding box center [780, 253] width 90 height 23
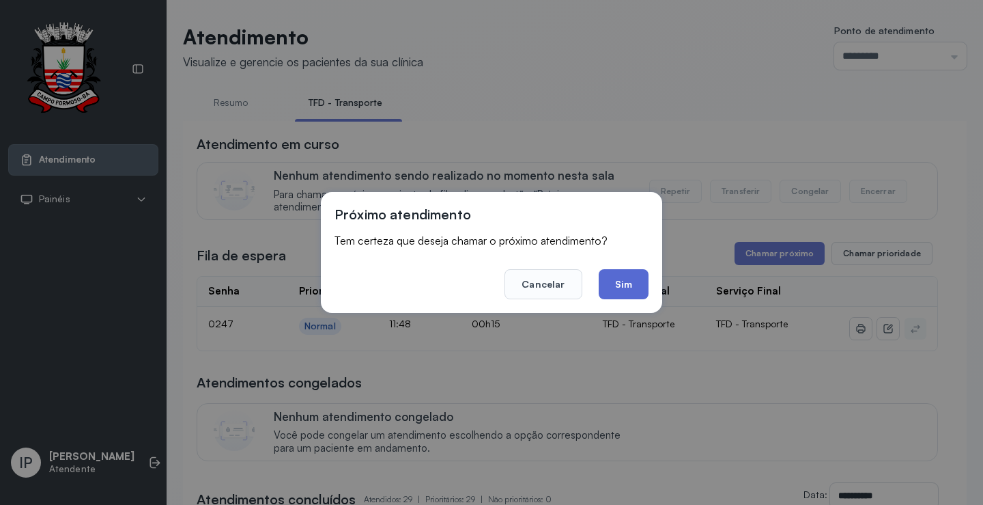
click at [639, 282] on button "Sim" at bounding box center [624, 284] width 50 height 30
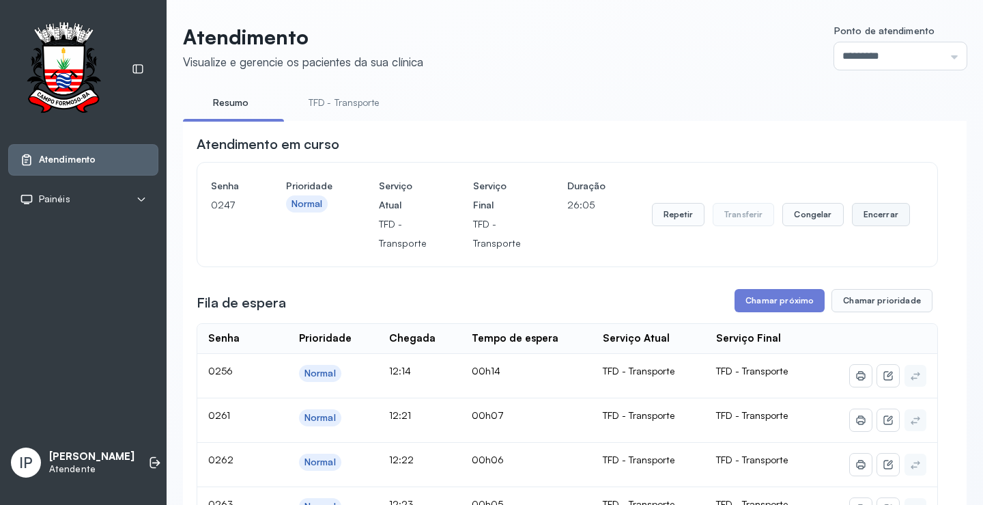
click at [874, 212] on button "Encerrar" at bounding box center [881, 214] width 58 height 23
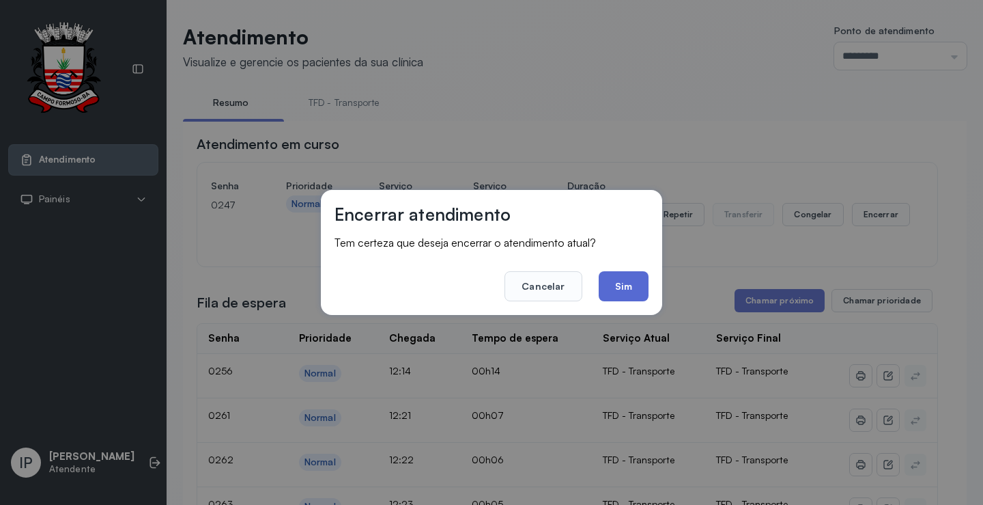
click at [626, 287] on button "Sim" at bounding box center [624, 286] width 50 height 30
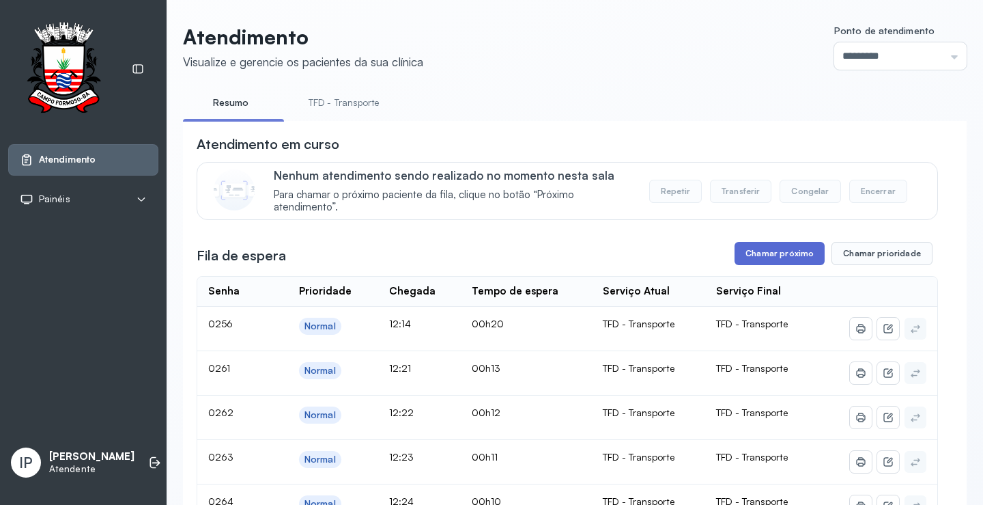
click at [771, 251] on button "Chamar próximo" at bounding box center [780, 253] width 90 height 23
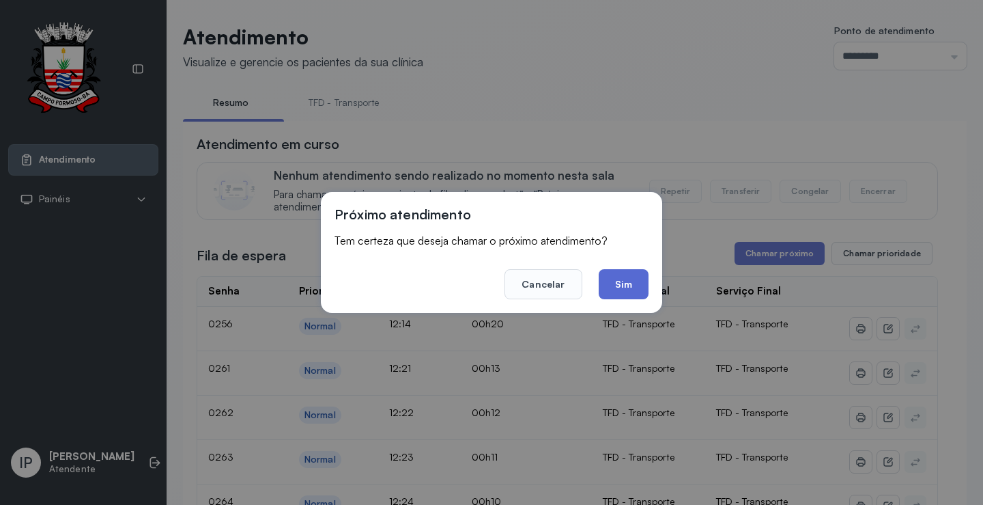
click at [615, 286] on button "Sim" at bounding box center [624, 284] width 50 height 30
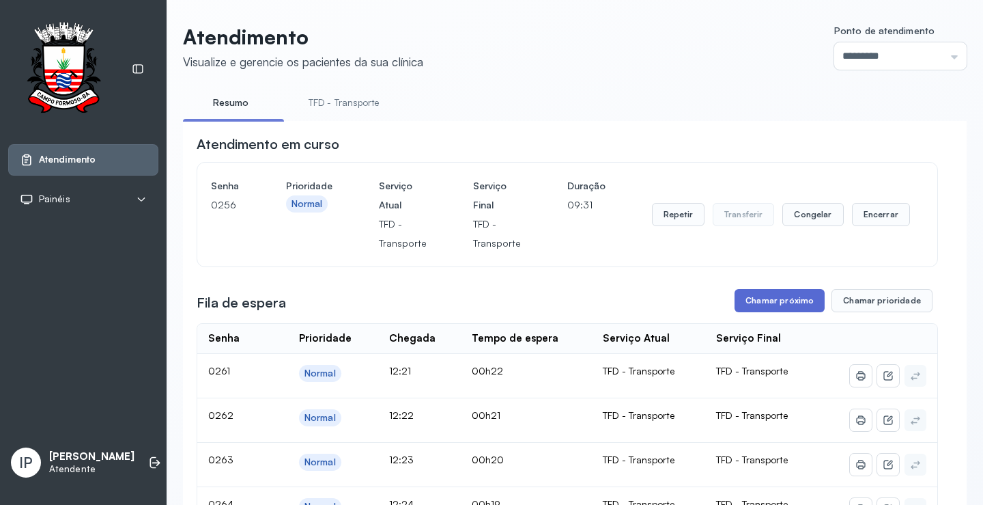
click at [791, 296] on button "Chamar próximo" at bounding box center [780, 300] width 90 height 23
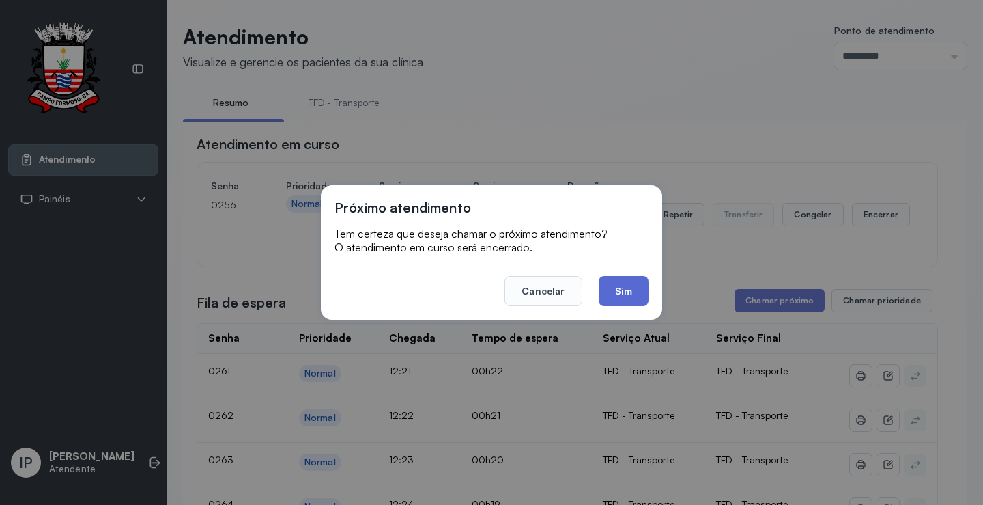
click at [616, 295] on button "Sim" at bounding box center [624, 291] width 50 height 30
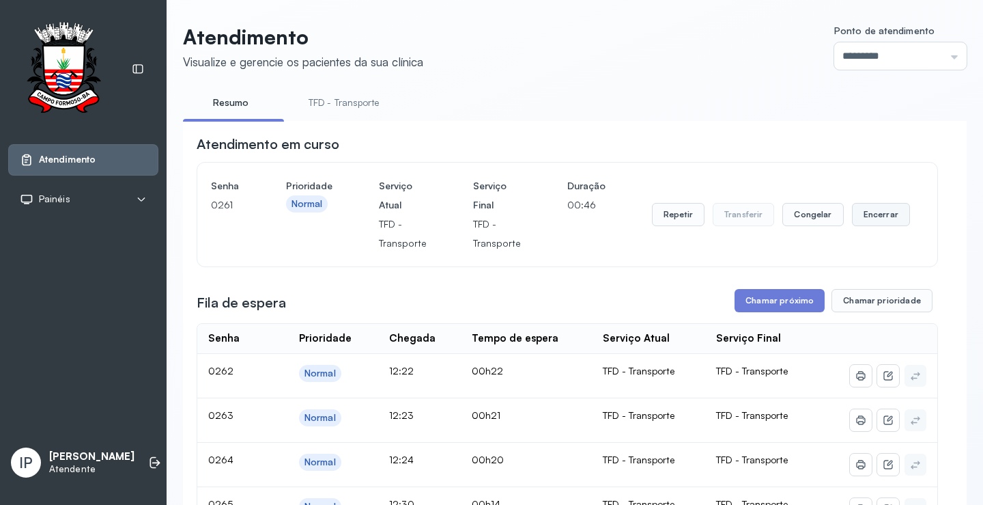
click at [881, 221] on button "Encerrar" at bounding box center [881, 214] width 58 height 23
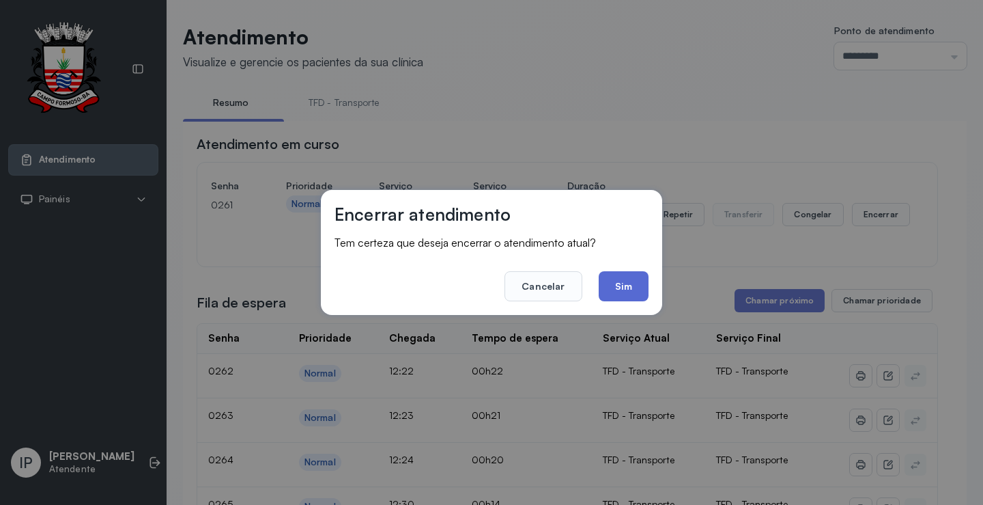
click at [629, 281] on button "Sim" at bounding box center [624, 286] width 50 height 30
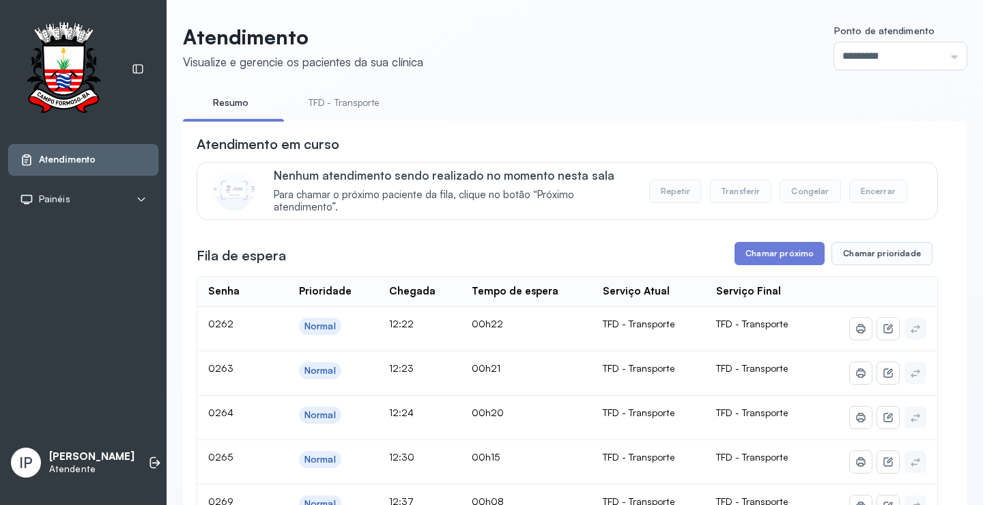
click at [772, 253] on button "Chamar próximo" at bounding box center [780, 253] width 90 height 23
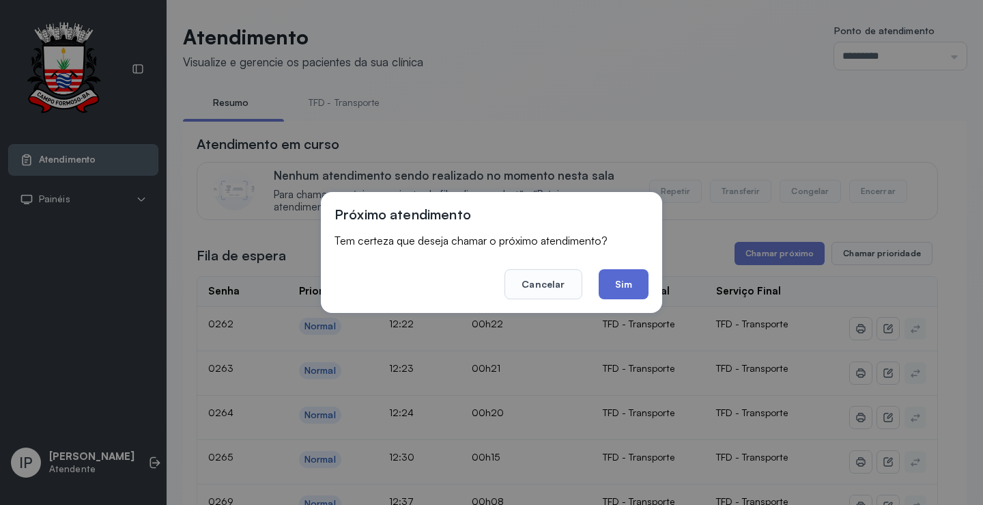
click at [623, 281] on button "Sim" at bounding box center [624, 284] width 50 height 30
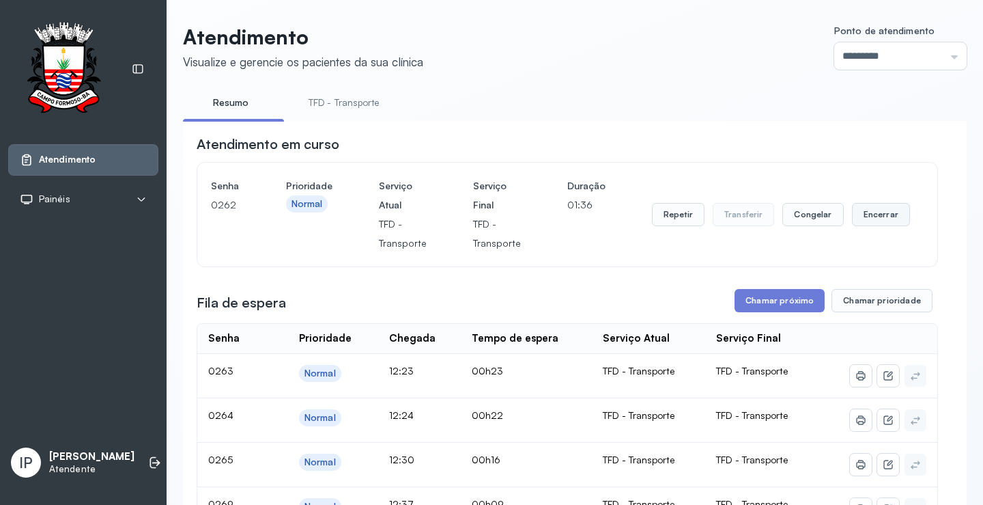
click at [877, 216] on button "Encerrar" at bounding box center [881, 214] width 58 height 23
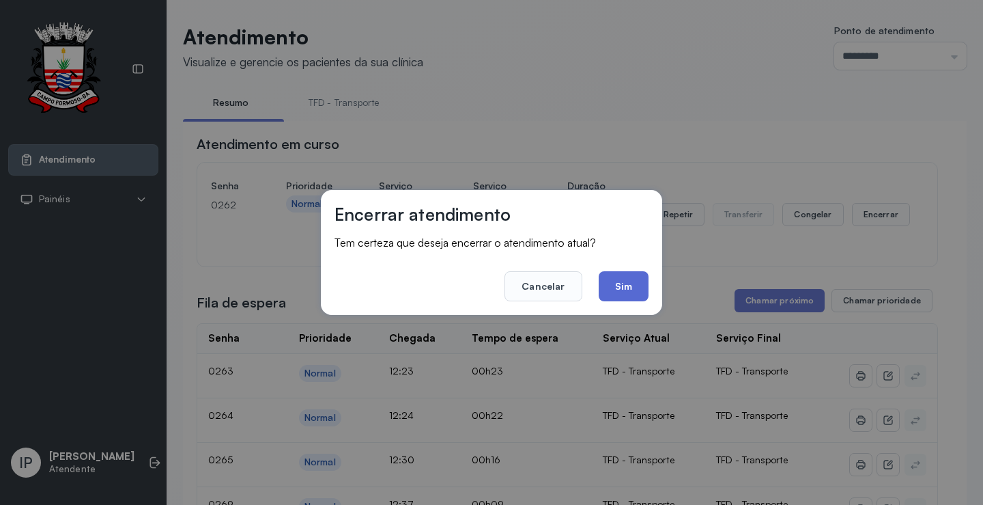
click at [621, 288] on button "Sim" at bounding box center [624, 286] width 50 height 30
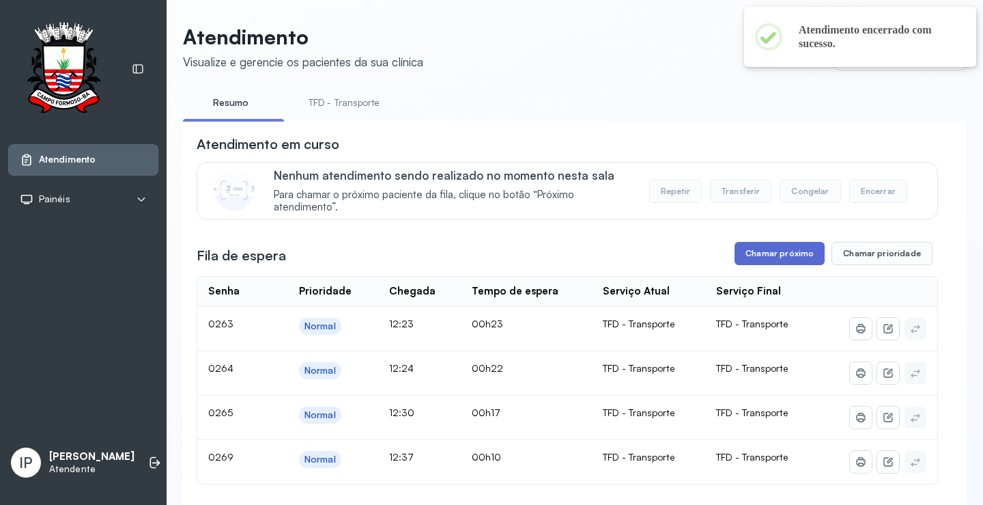
click at [784, 255] on button "Chamar próximo" at bounding box center [780, 253] width 90 height 23
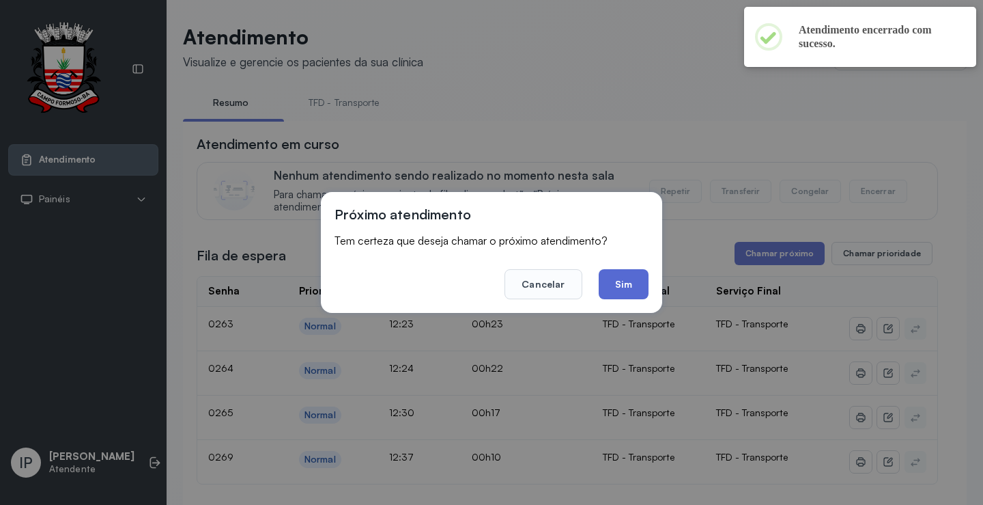
click at [632, 279] on button "Sim" at bounding box center [624, 284] width 50 height 30
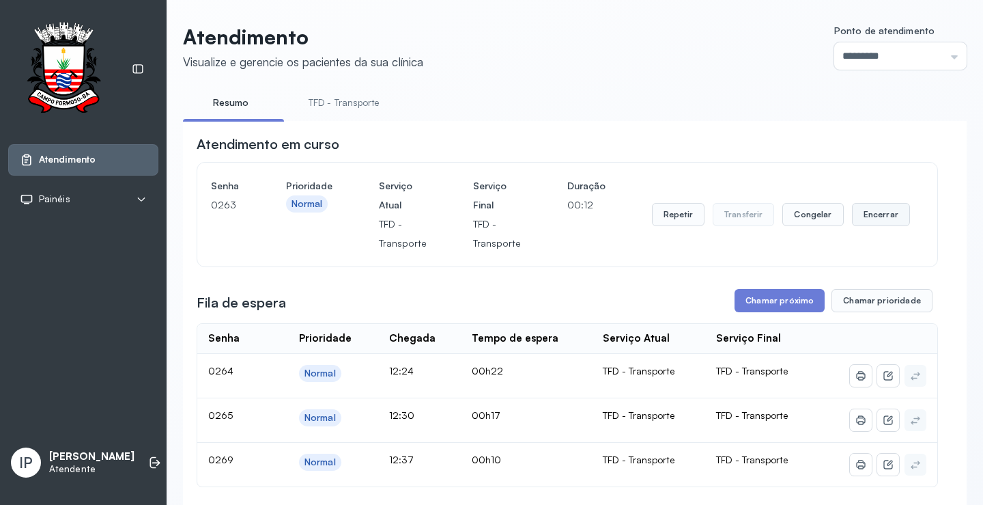
click at [875, 207] on button "Encerrar" at bounding box center [881, 214] width 58 height 23
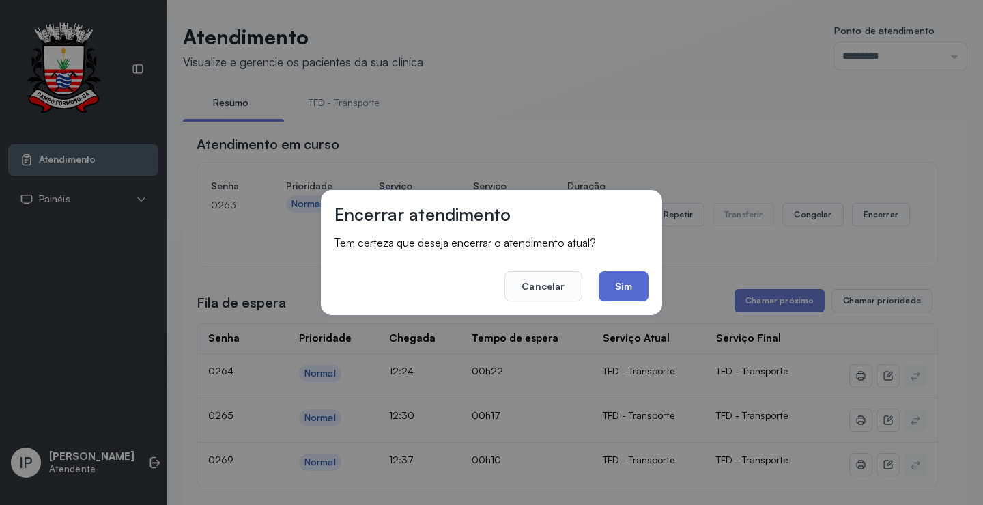
drag, startPoint x: 630, startPoint y: 286, endPoint x: 715, endPoint y: 308, distance: 88.1
click at [630, 287] on button "Sim" at bounding box center [624, 286] width 50 height 30
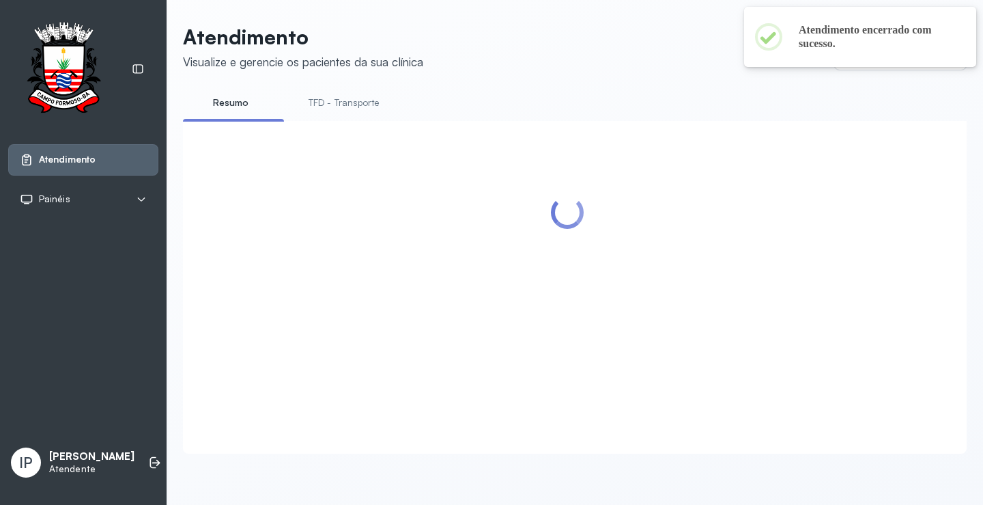
click at [785, 302] on div at bounding box center [568, 271] width 742 height 272
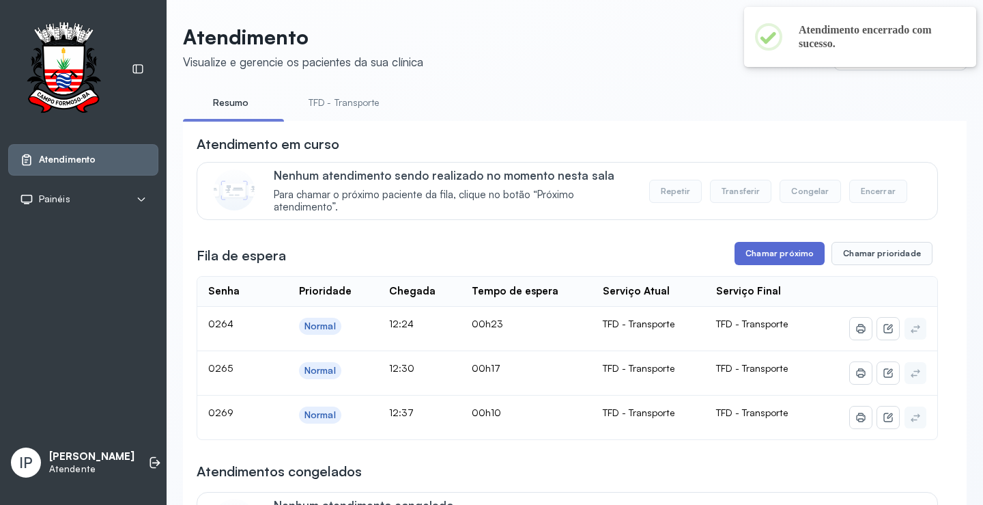
click at [775, 259] on button "Chamar próximo" at bounding box center [780, 253] width 90 height 23
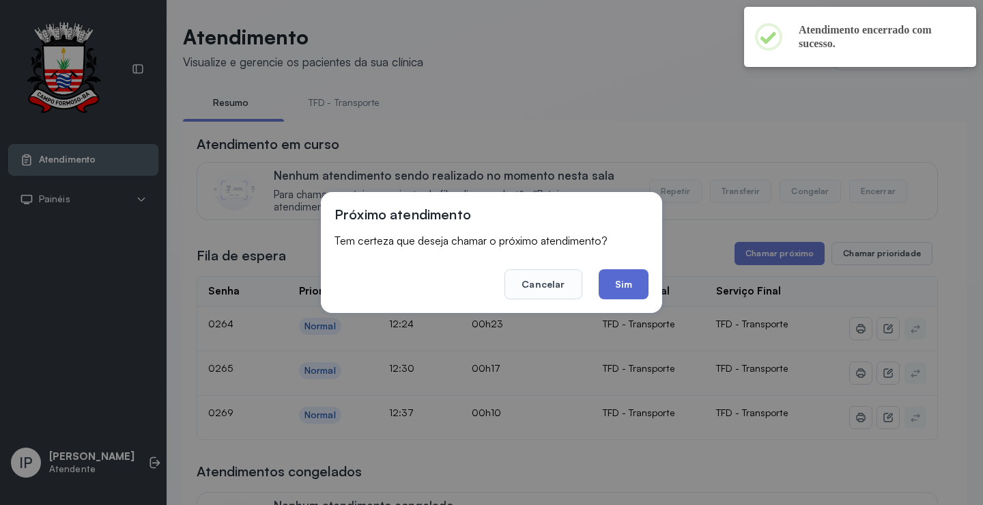
click at [623, 287] on button "Sim" at bounding box center [624, 284] width 50 height 30
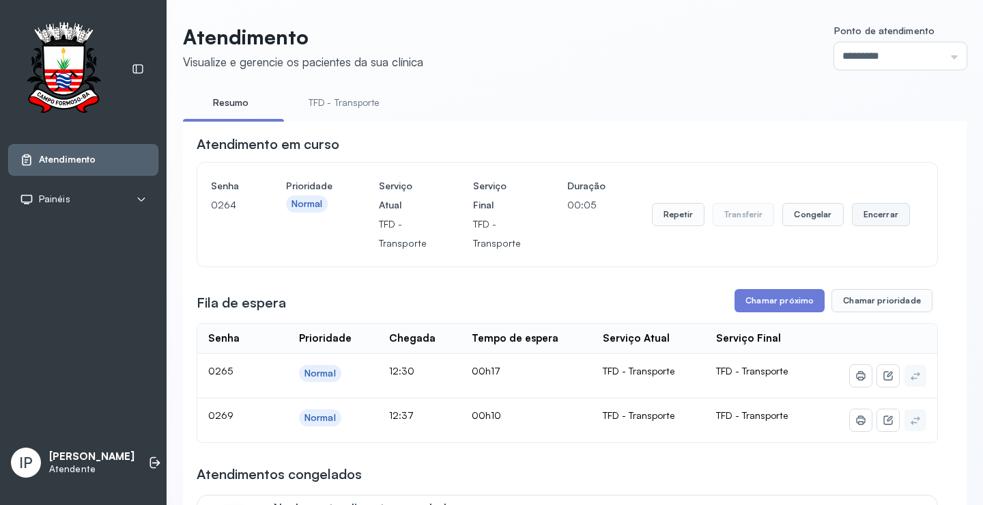
click at [869, 217] on button "Encerrar" at bounding box center [881, 214] width 58 height 23
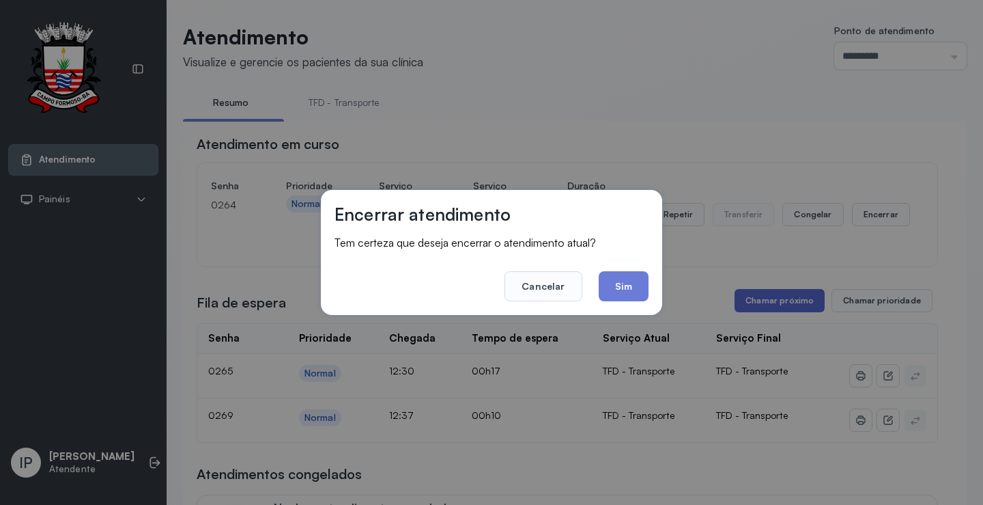
drag, startPoint x: 627, startPoint y: 285, endPoint x: 746, endPoint y: 308, distance: 121.6
click at [629, 286] on button "Sim" at bounding box center [624, 286] width 50 height 30
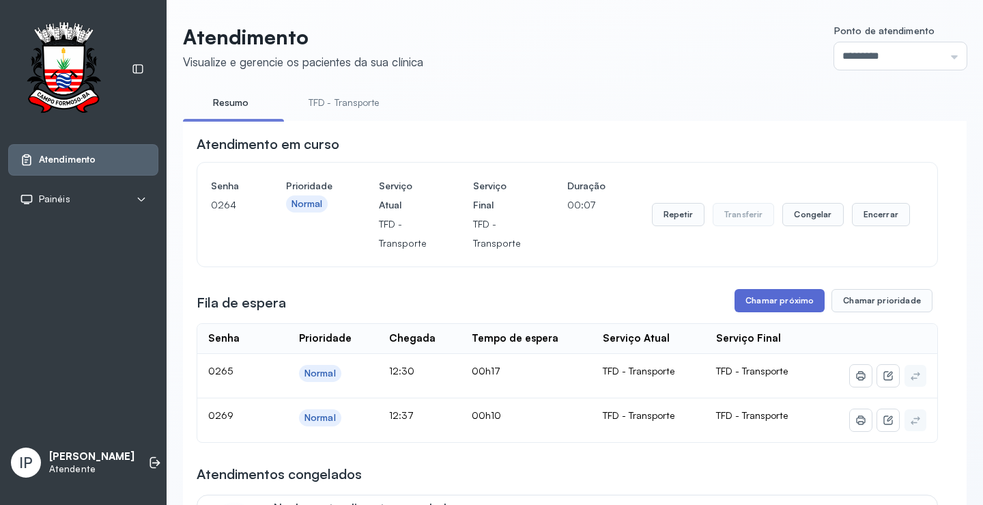
click at [776, 309] on button "Chamar próximo" at bounding box center [780, 300] width 90 height 23
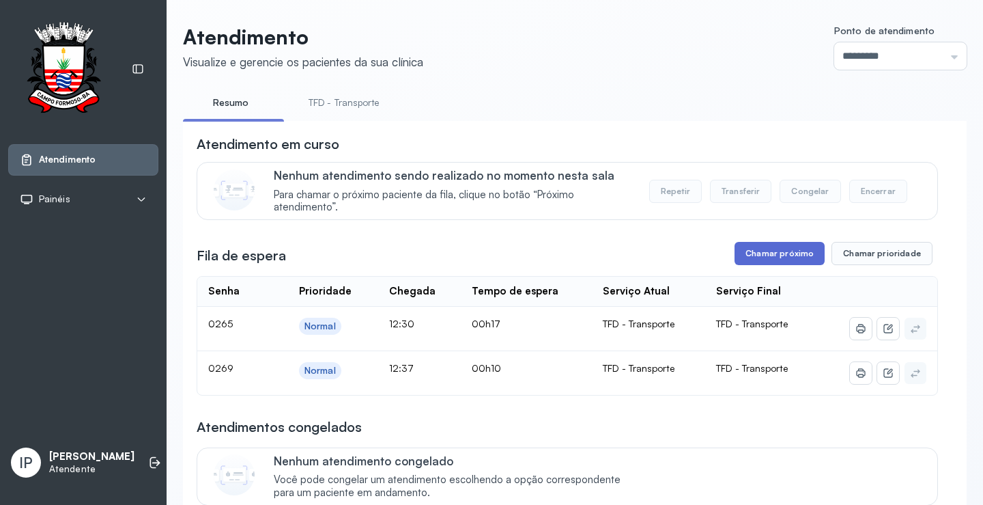
click at [783, 252] on button "Chamar próximo" at bounding box center [780, 253] width 90 height 23
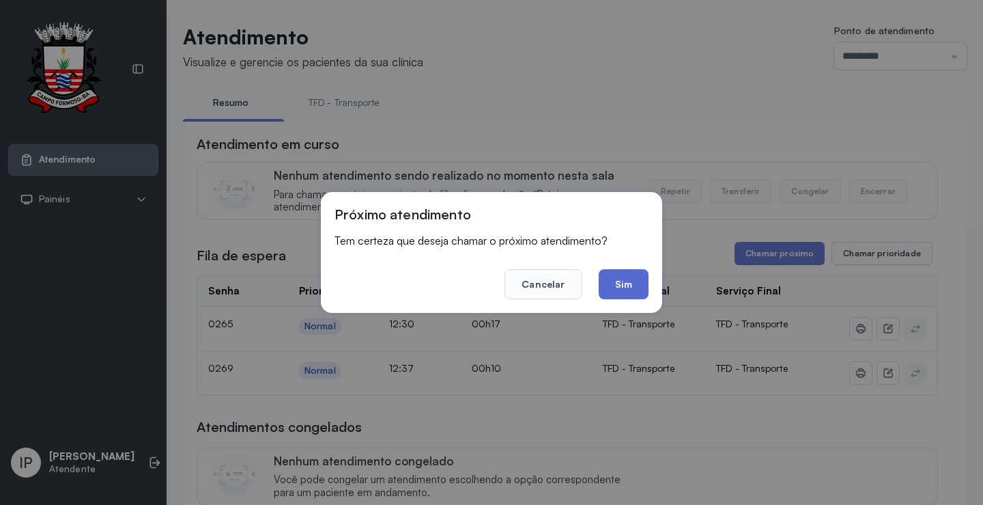
click at [618, 286] on button "Sim" at bounding box center [624, 284] width 50 height 30
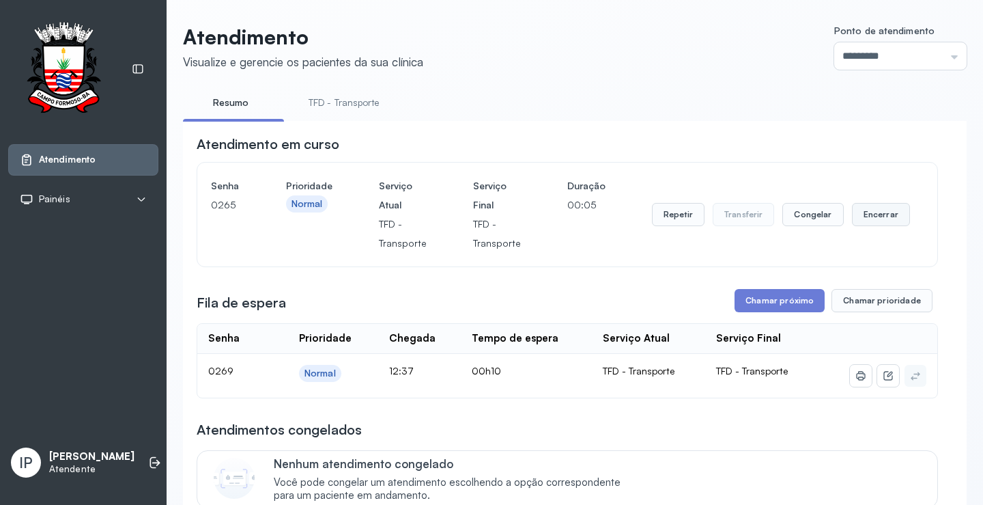
click at [872, 213] on button "Encerrar" at bounding box center [881, 214] width 58 height 23
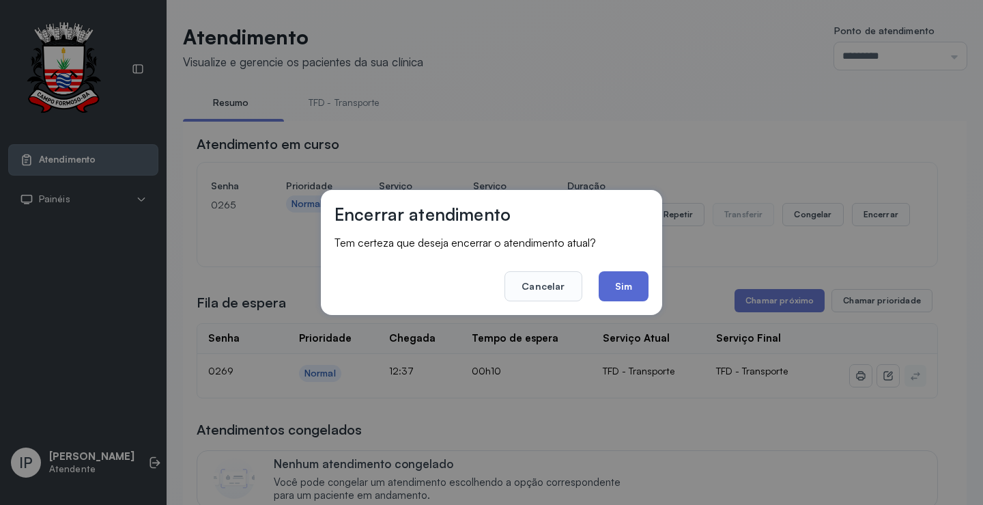
drag, startPoint x: 631, startPoint y: 286, endPoint x: 722, endPoint y: 281, distance: 91.0
click at [633, 286] on button "Sim" at bounding box center [624, 286] width 50 height 30
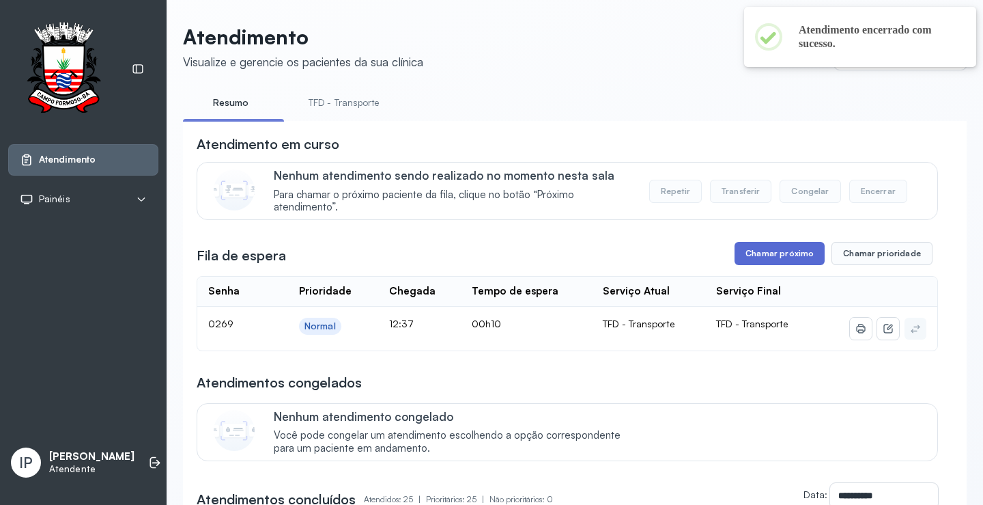
click at [776, 255] on button "Chamar próximo" at bounding box center [780, 253] width 90 height 23
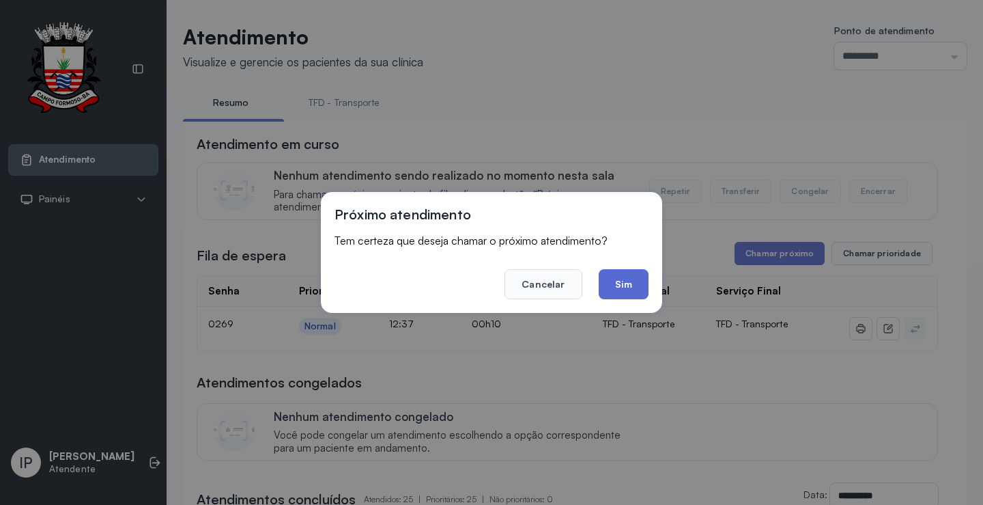
click at [632, 281] on button "Sim" at bounding box center [624, 284] width 50 height 30
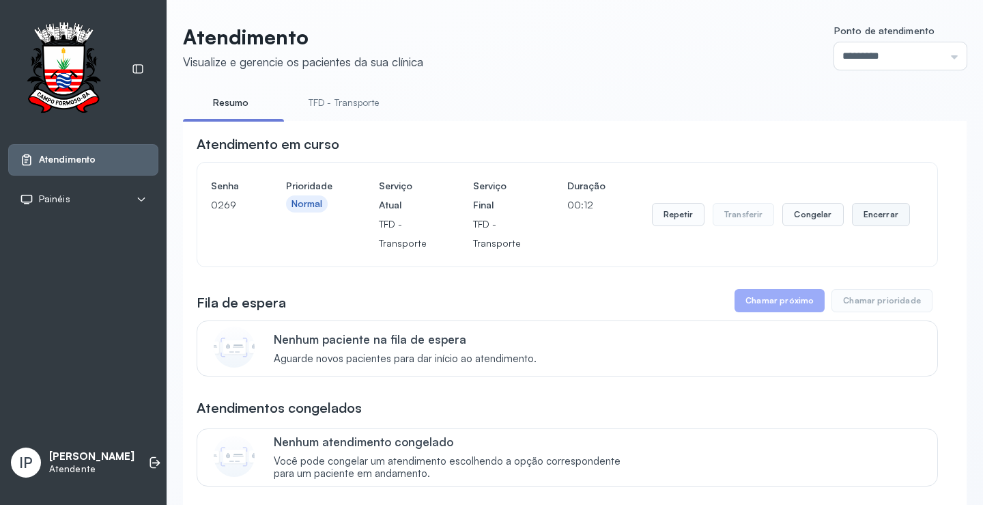
click at [872, 214] on button "Encerrar" at bounding box center [881, 214] width 58 height 23
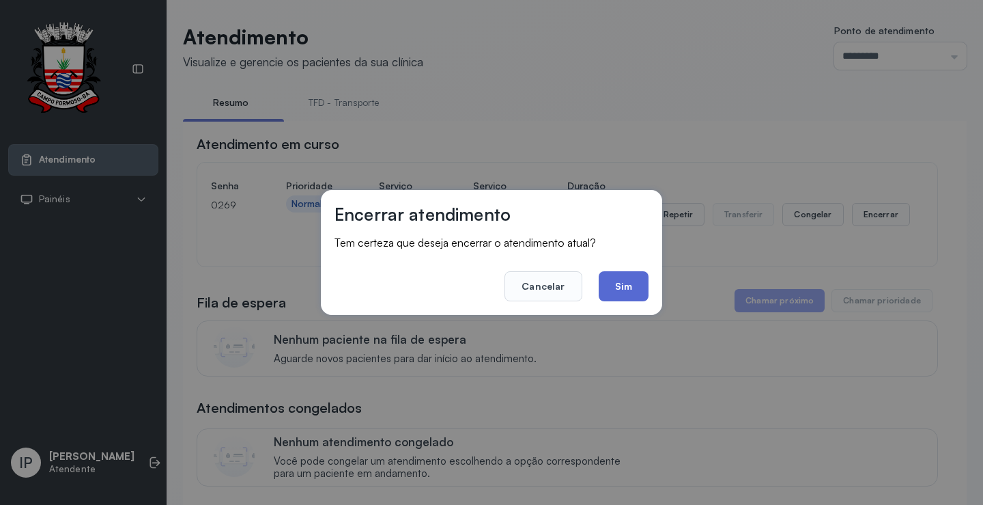
click at [619, 290] on button "Sim" at bounding box center [624, 286] width 50 height 30
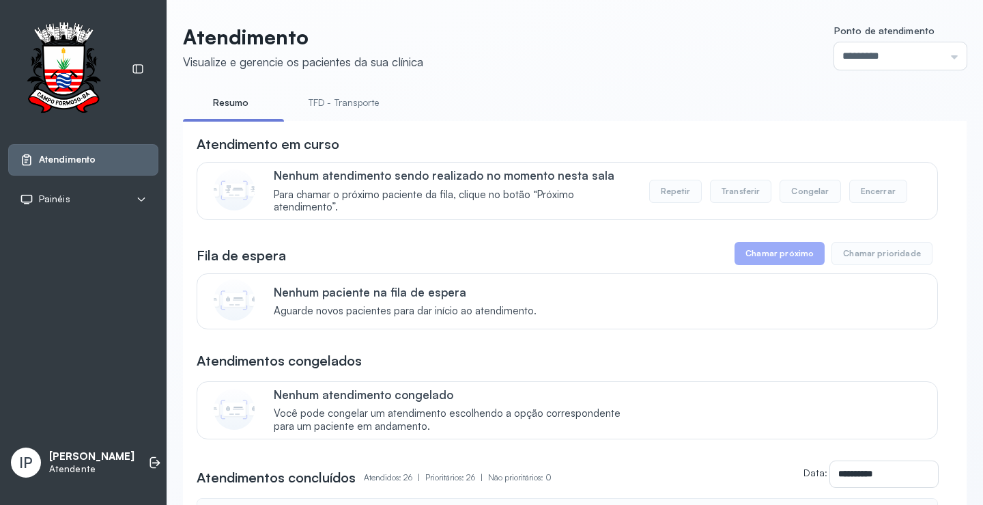
click at [351, 98] on link "TFD - Transporte" at bounding box center [344, 102] width 98 height 23
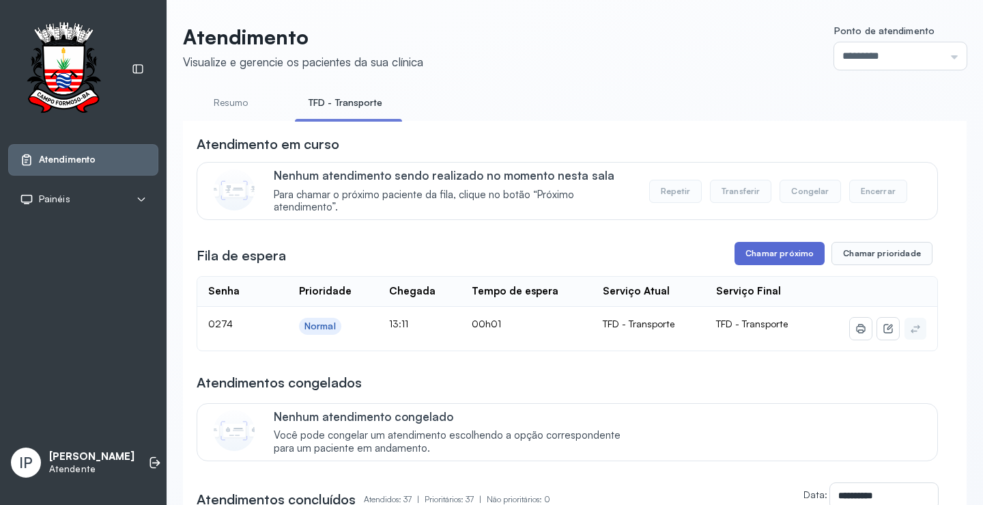
click at [783, 253] on button "Chamar próximo" at bounding box center [780, 253] width 90 height 23
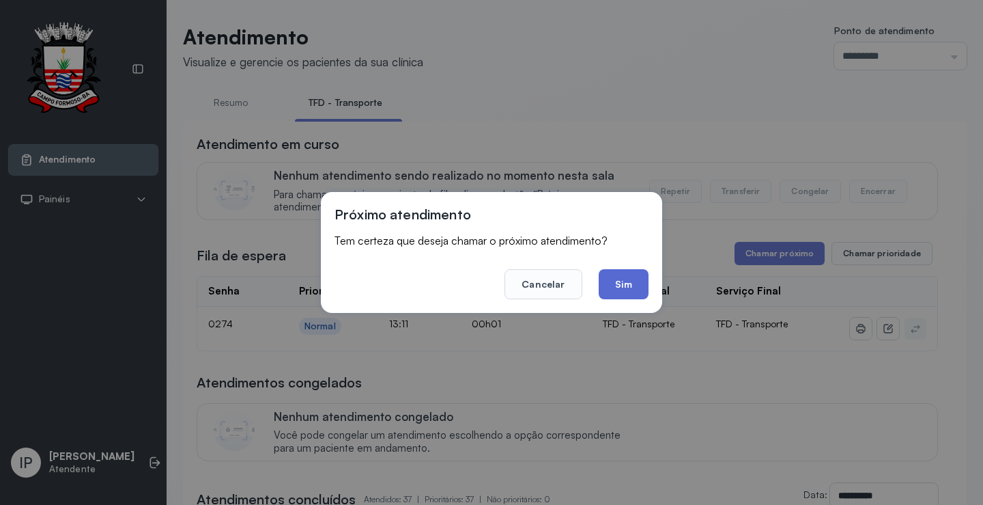
click at [621, 279] on button "Sim" at bounding box center [624, 284] width 50 height 30
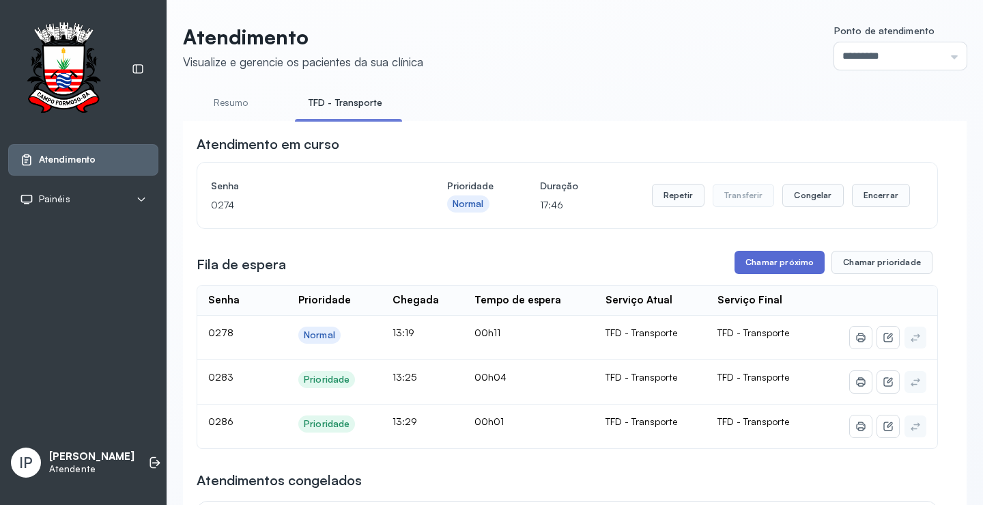
click at [753, 263] on button "Chamar próximo" at bounding box center [780, 262] width 90 height 23
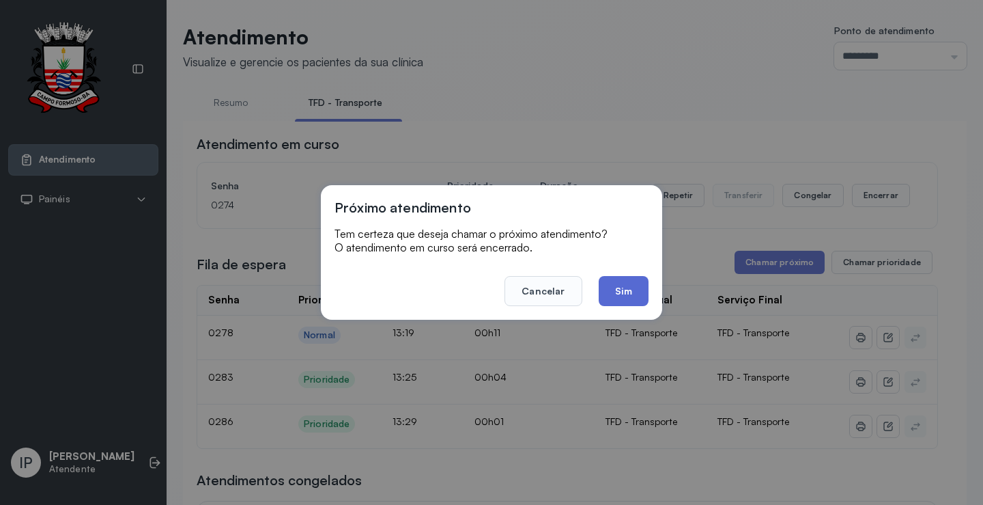
click at [625, 290] on button "Sim" at bounding box center [624, 291] width 50 height 30
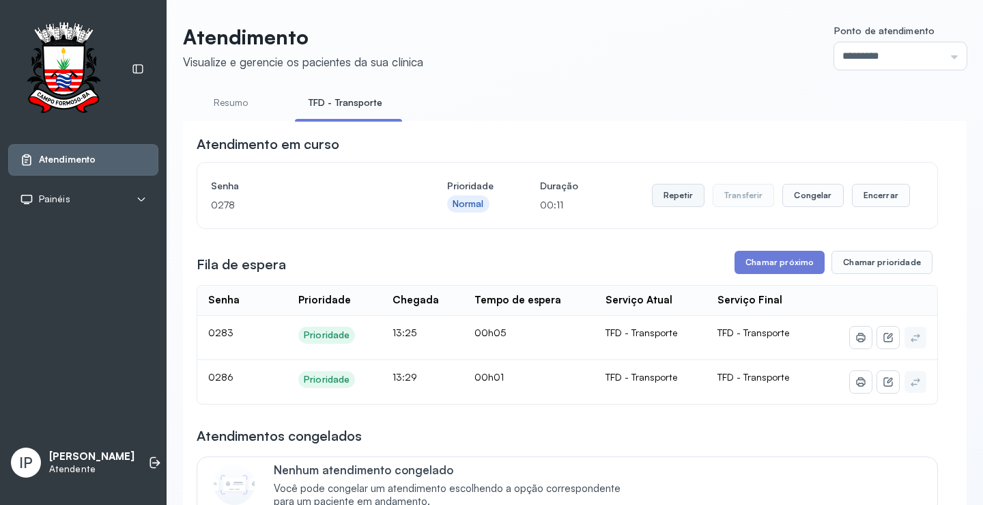
click at [690, 203] on button "Repetir" at bounding box center [678, 195] width 53 height 23
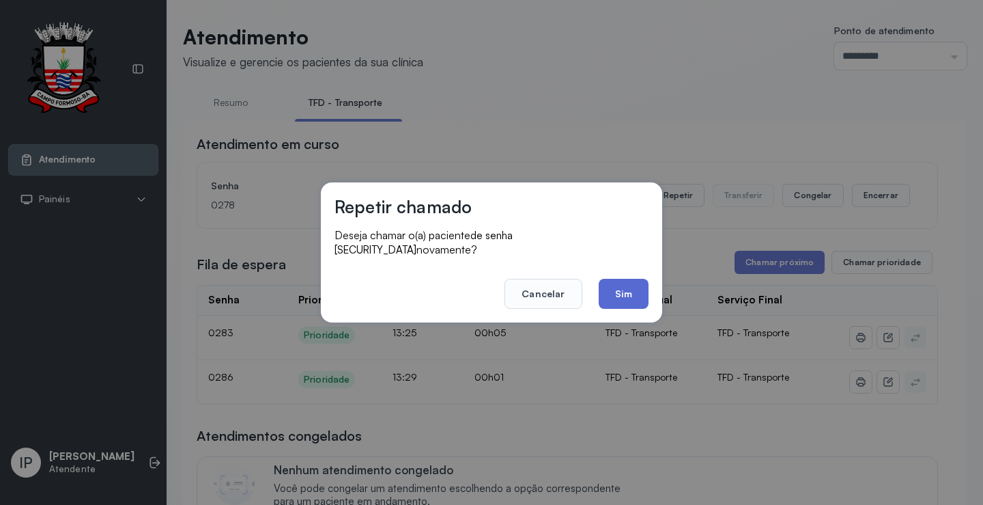
click at [628, 290] on button "Sim" at bounding box center [624, 294] width 50 height 30
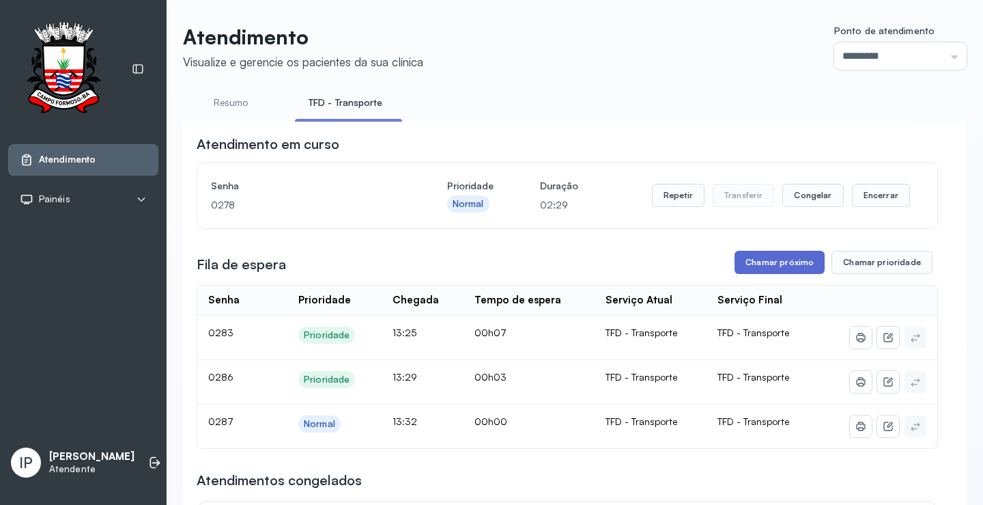
click at [785, 266] on button "Chamar próximo" at bounding box center [780, 262] width 90 height 23
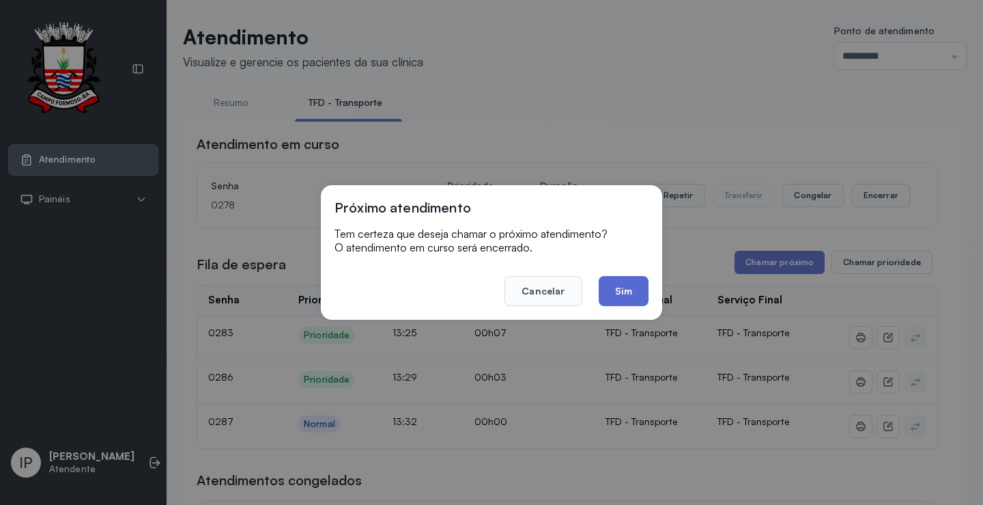
click at [622, 293] on button "Sim" at bounding box center [624, 291] width 50 height 30
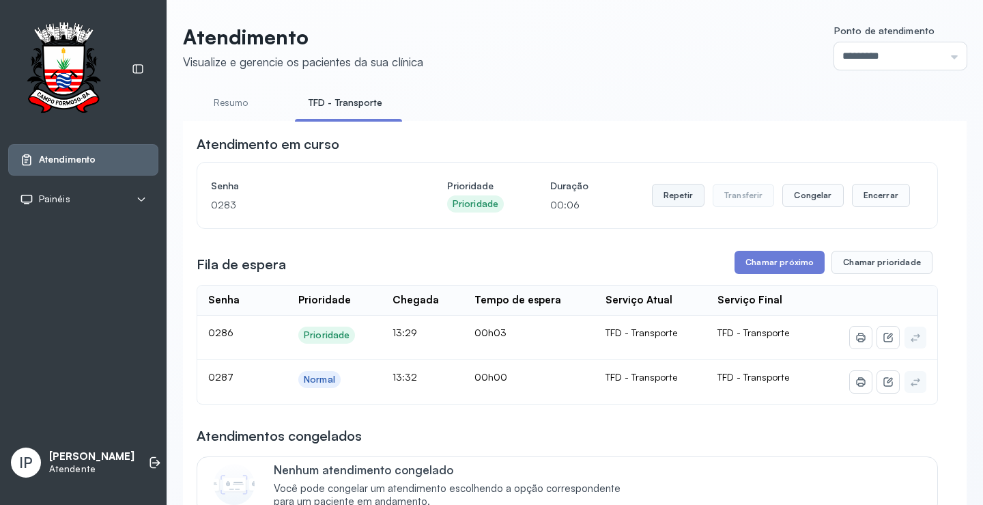
click at [679, 193] on button "Repetir" at bounding box center [678, 195] width 53 height 23
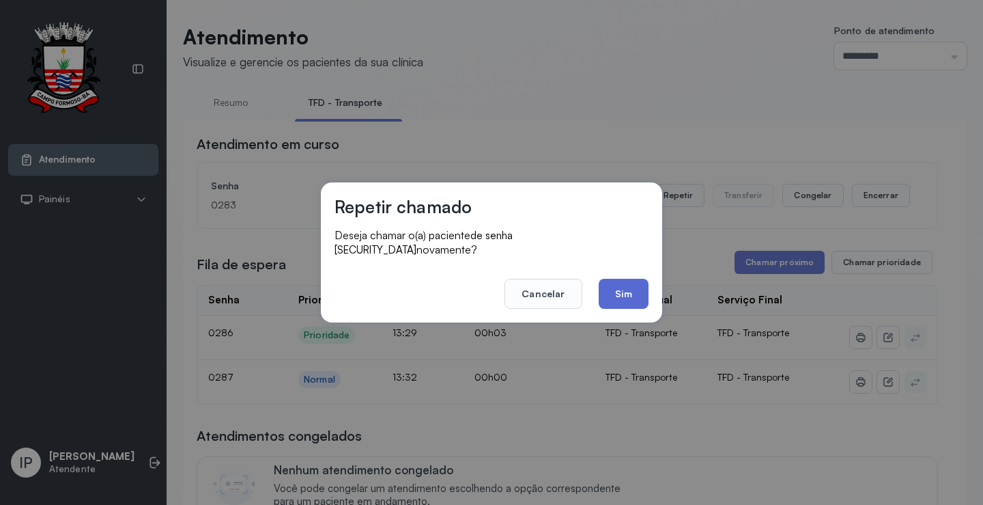
click at [628, 280] on button "Sim" at bounding box center [624, 294] width 50 height 30
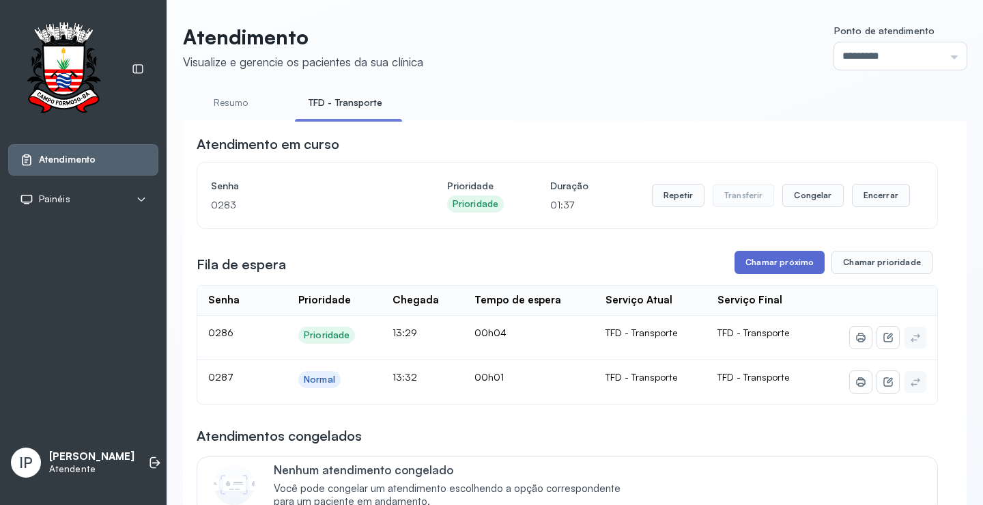
click at [789, 259] on button "Chamar próximo" at bounding box center [780, 262] width 90 height 23
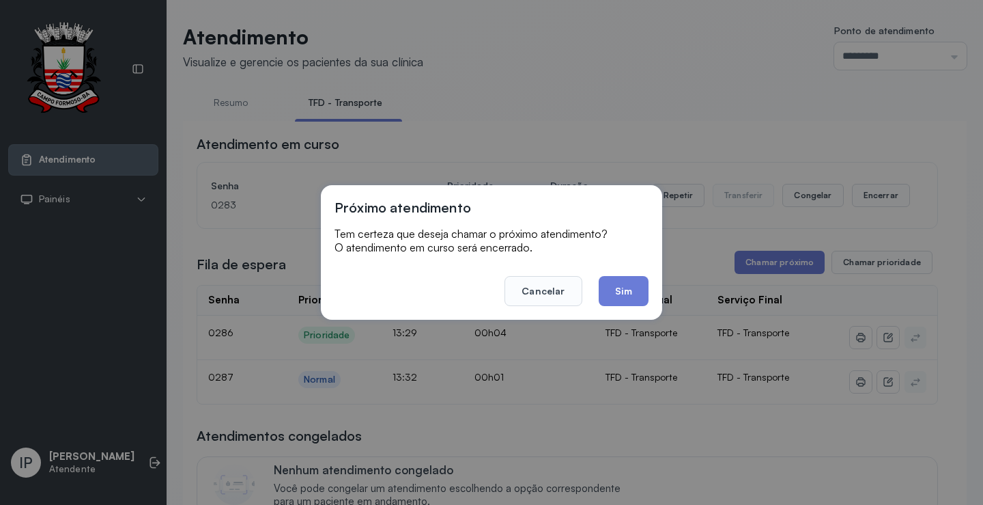
click at [634, 289] on button "Sim" at bounding box center [624, 291] width 50 height 30
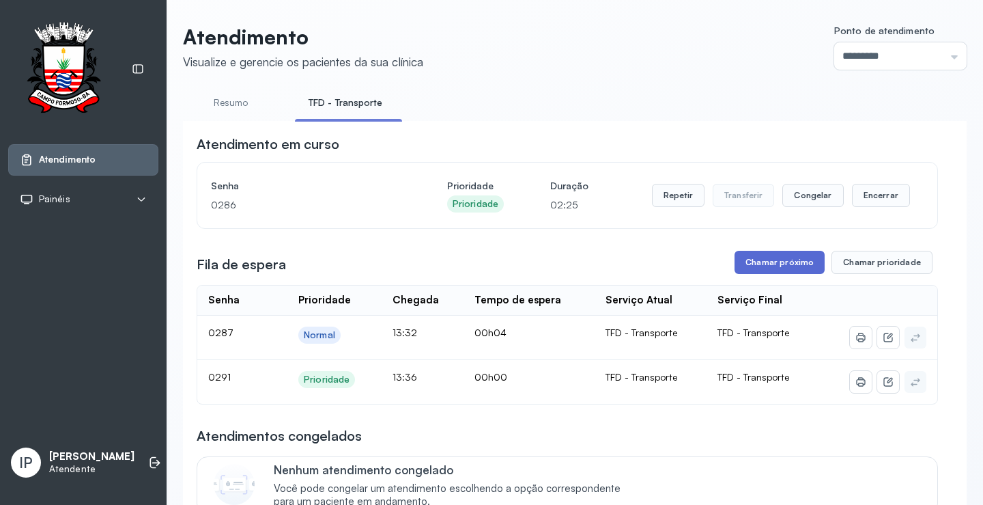
click at [780, 268] on button "Chamar próximo" at bounding box center [780, 262] width 90 height 23
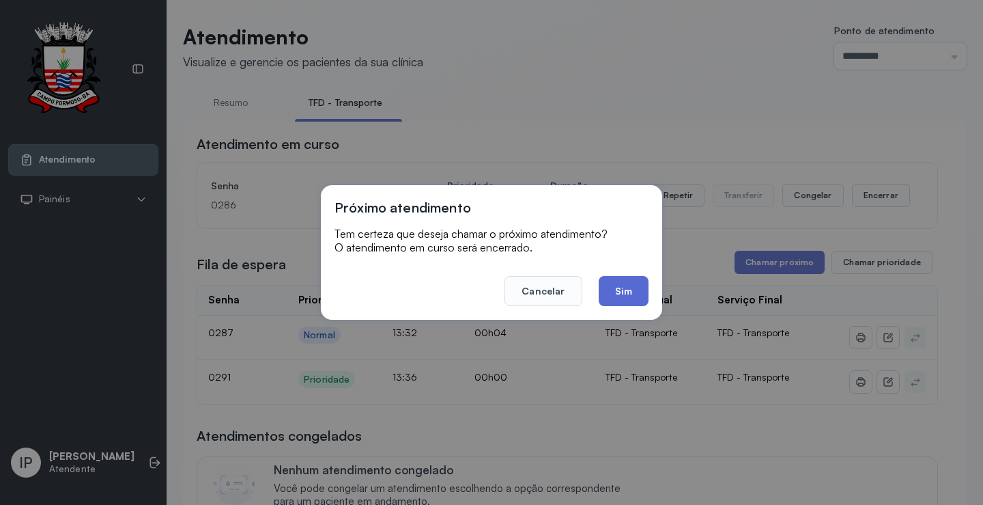
click at [632, 287] on button "Sim" at bounding box center [624, 291] width 50 height 30
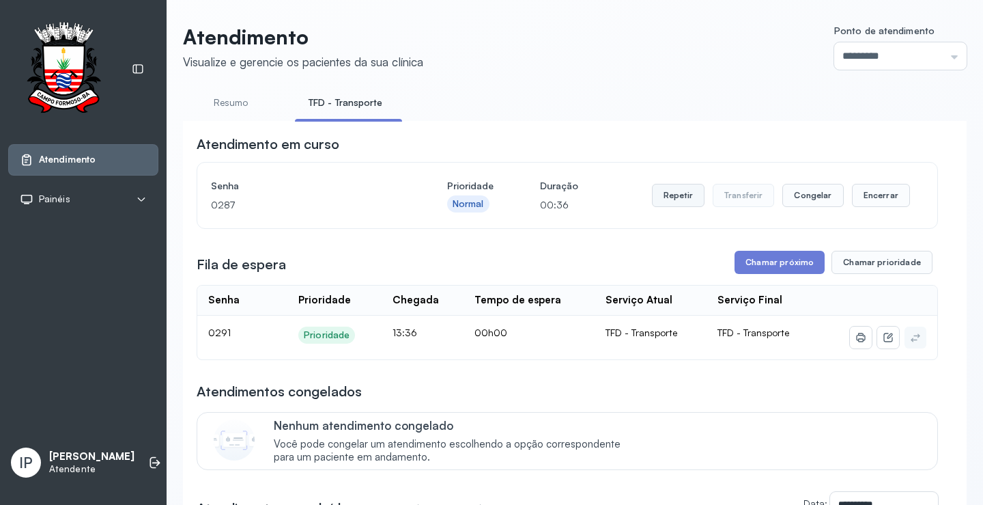
click at [679, 192] on button "Repetir" at bounding box center [678, 195] width 53 height 23
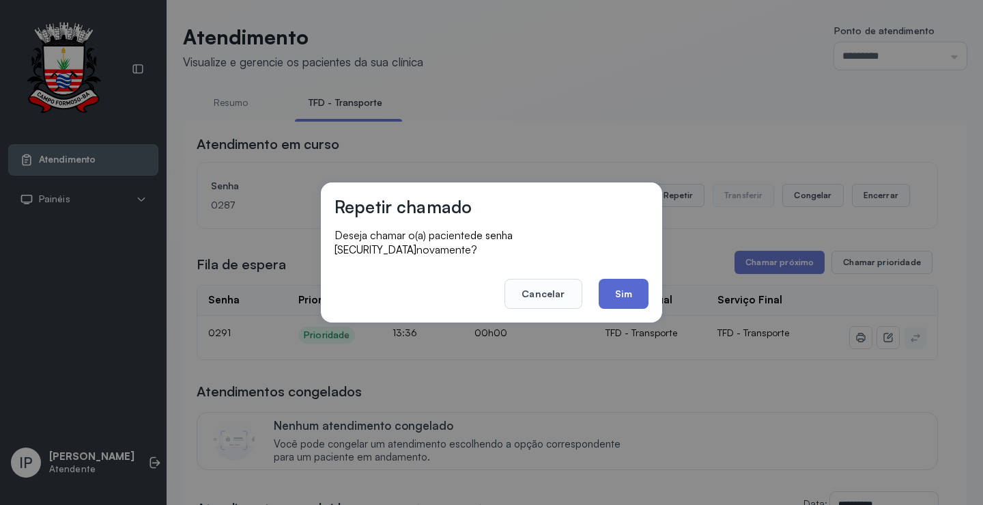
click at [632, 285] on button "Sim" at bounding box center [624, 294] width 50 height 30
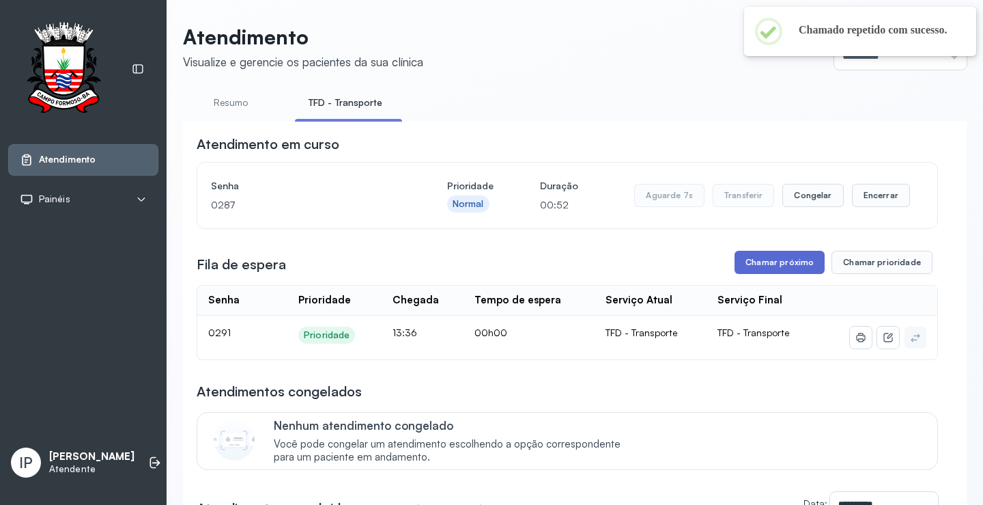
click at [762, 266] on button "Chamar próximo" at bounding box center [780, 262] width 90 height 23
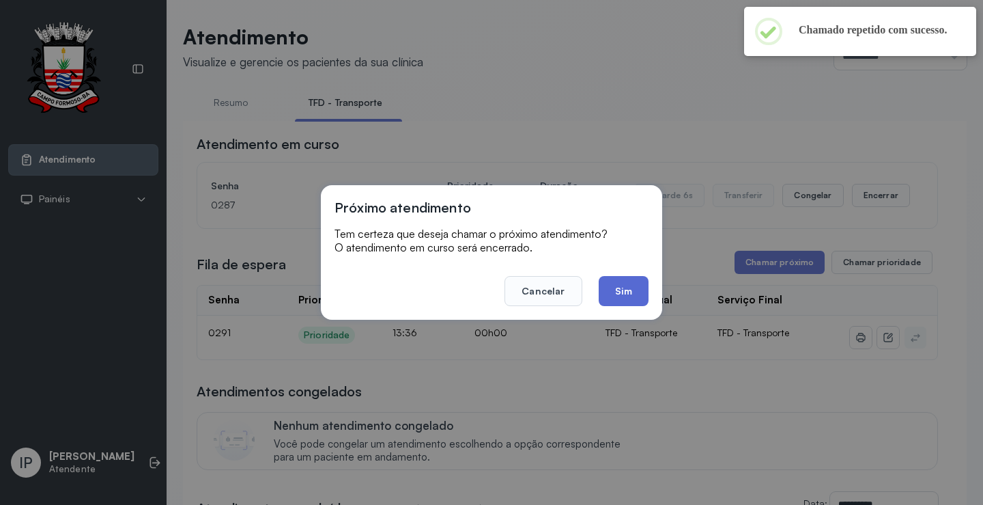
click at [642, 292] on button "Sim" at bounding box center [624, 291] width 50 height 30
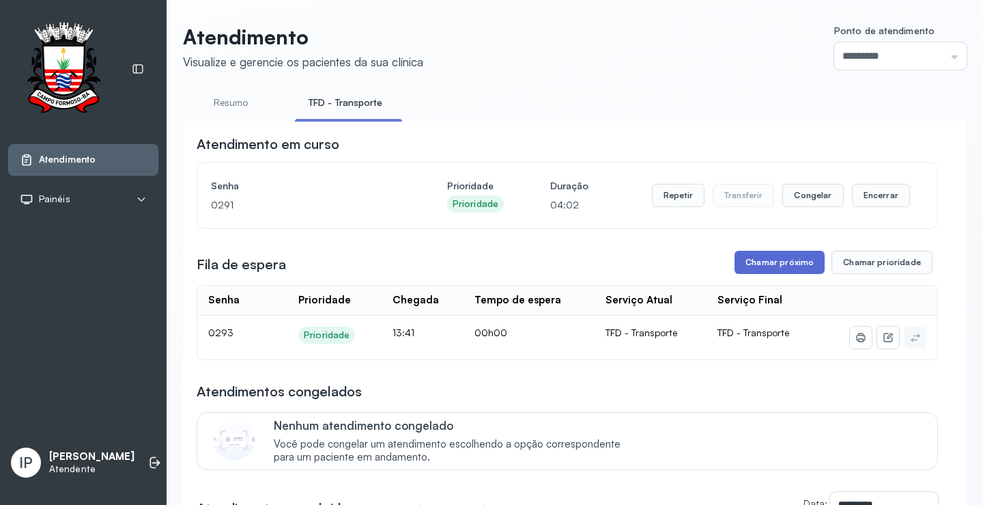
click at [763, 261] on button "Chamar próximo" at bounding box center [780, 262] width 90 height 23
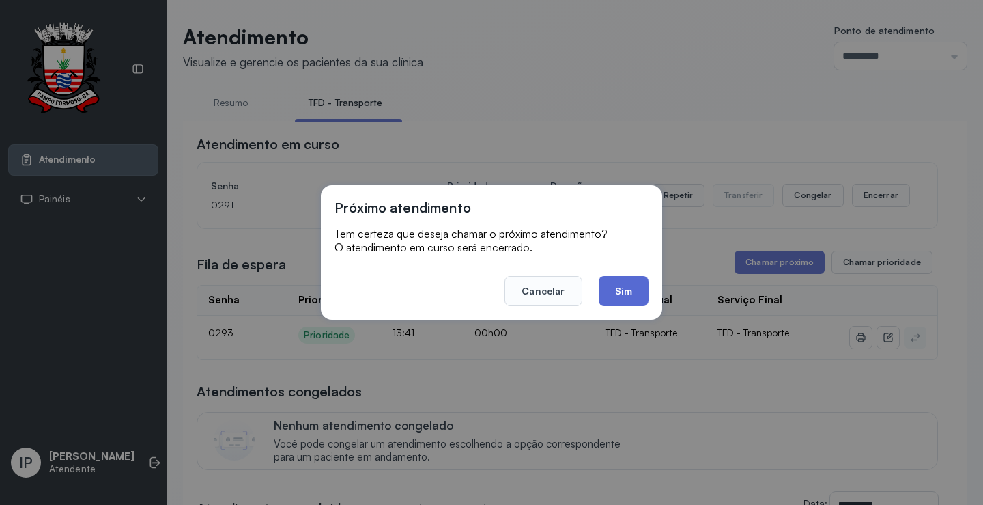
click at [628, 294] on button "Sim" at bounding box center [624, 291] width 50 height 30
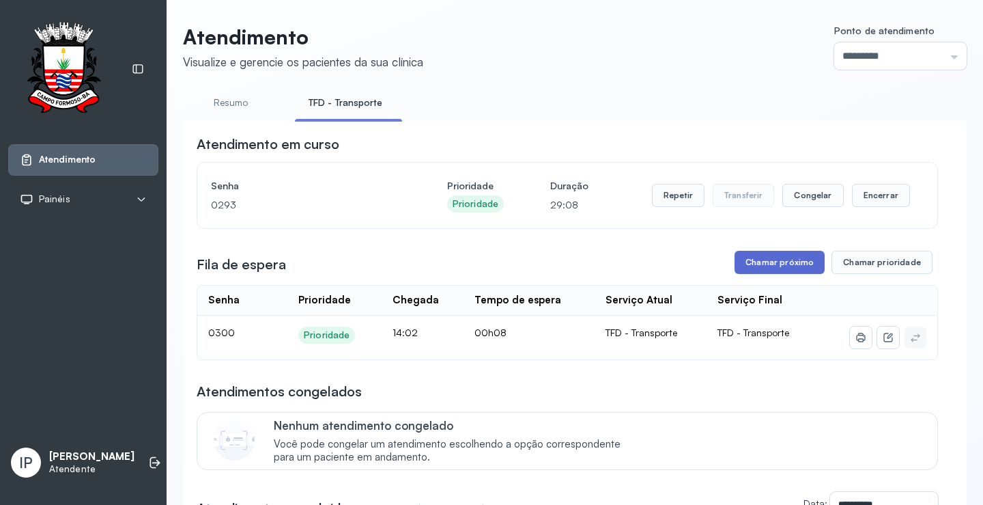
click at [749, 264] on button "Chamar próximo" at bounding box center [780, 262] width 90 height 23
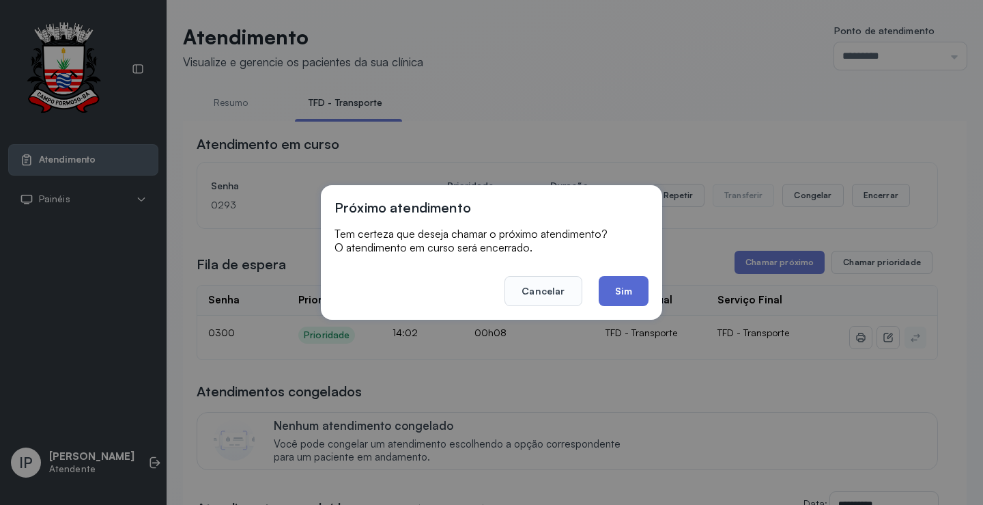
click at [614, 287] on button "Sim" at bounding box center [624, 291] width 50 height 30
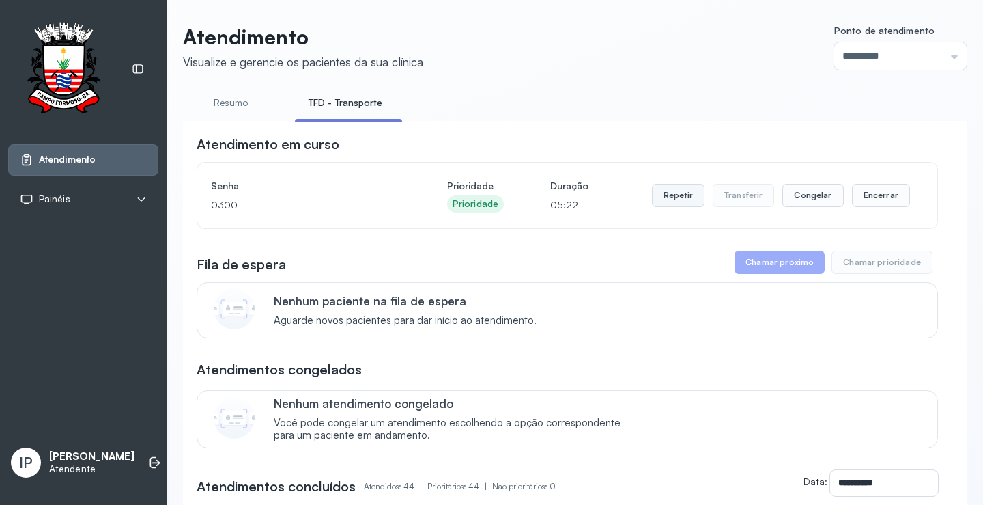
click at [666, 194] on button "Repetir" at bounding box center [678, 195] width 53 height 23
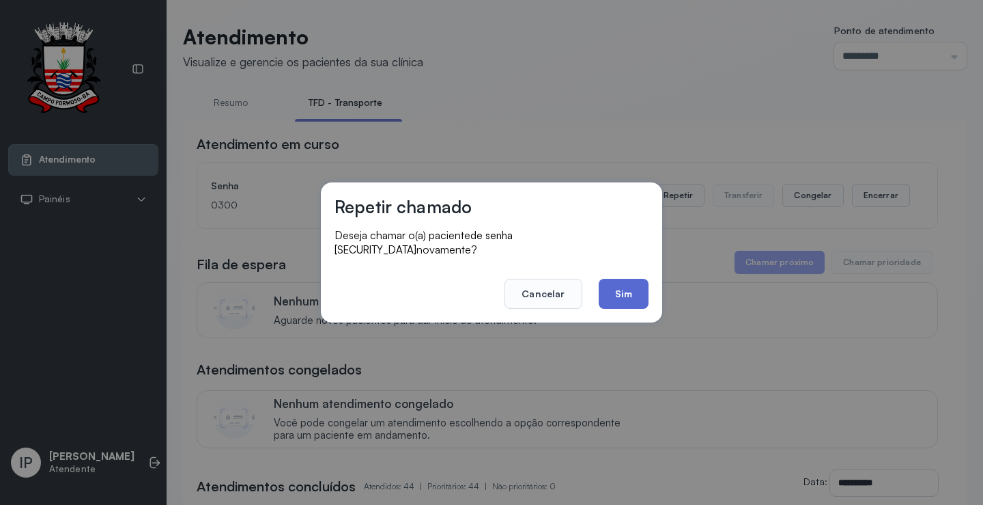
click at [612, 282] on button "Sim" at bounding box center [624, 294] width 50 height 30
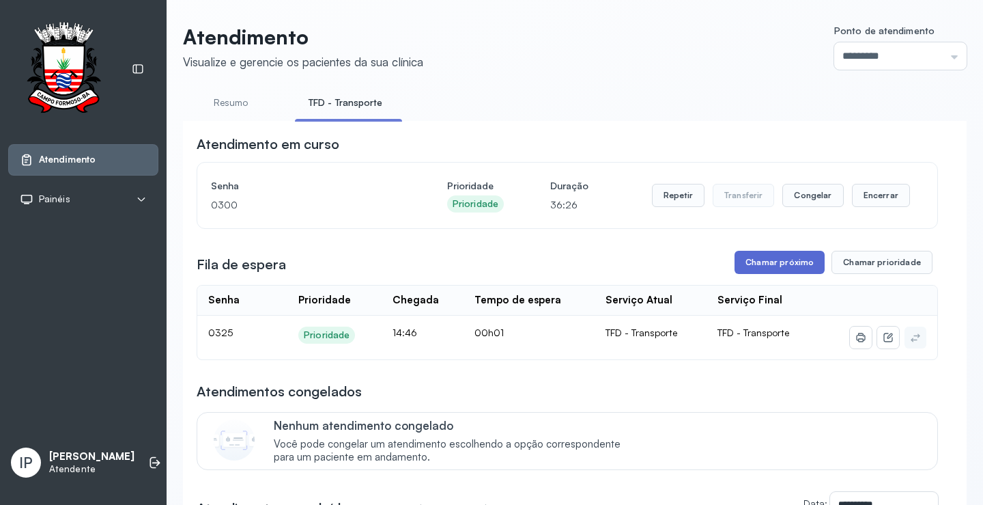
click at [745, 262] on button "Chamar próximo" at bounding box center [780, 262] width 90 height 23
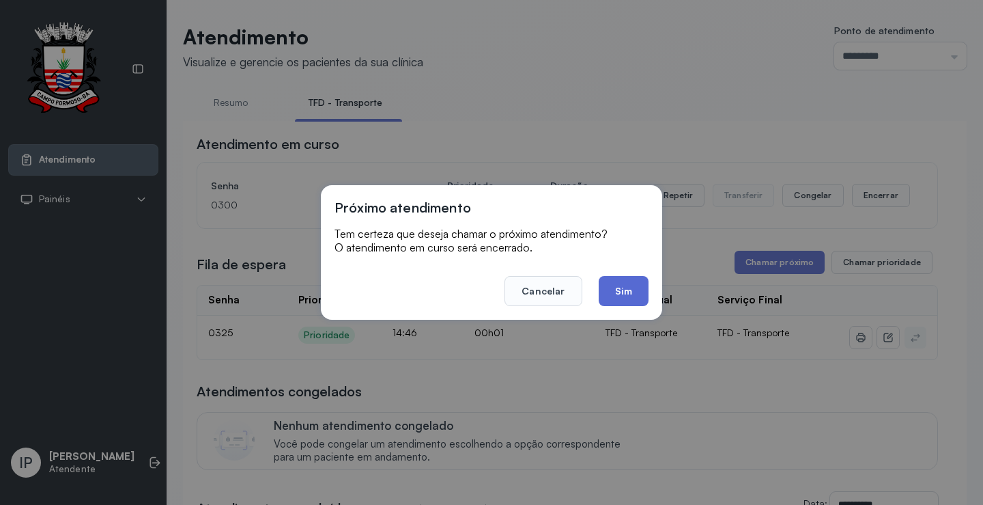
click at [626, 283] on button "Sim" at bounding box center [624, 291] width 50 height 30
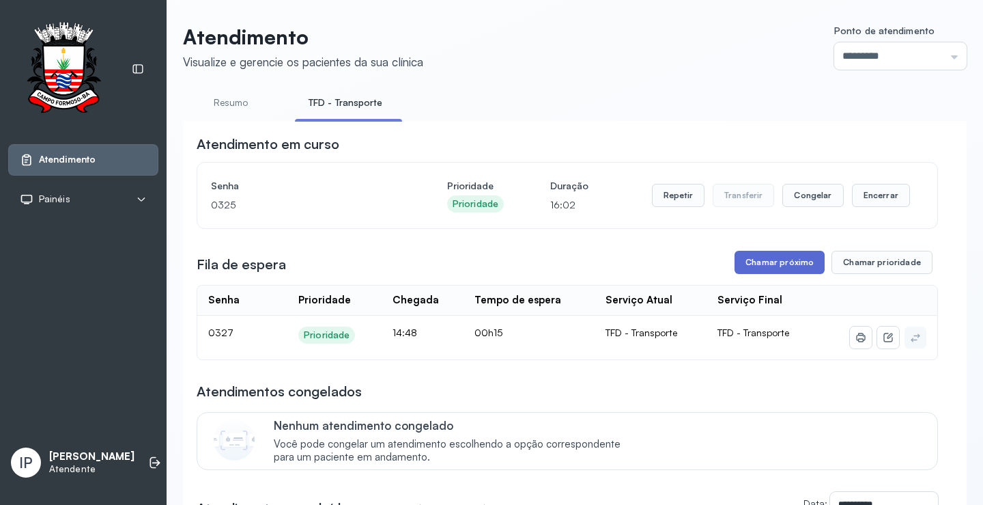
click at [767, 259] on button "Chamar próximo" at bounding box center [780, 262] width 90 height 23
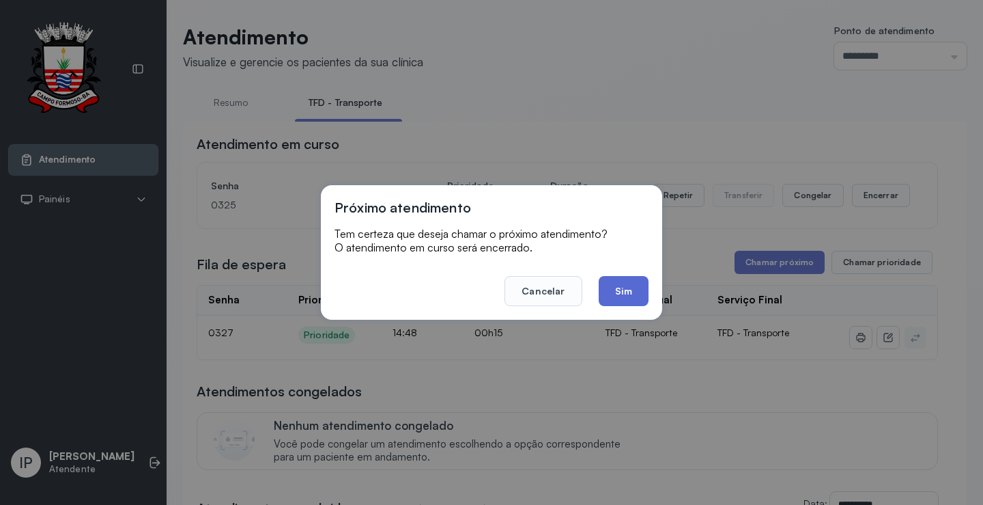
click at [631, 294] on button "Sim" at bounding box center [624, 291] width 50 height 30
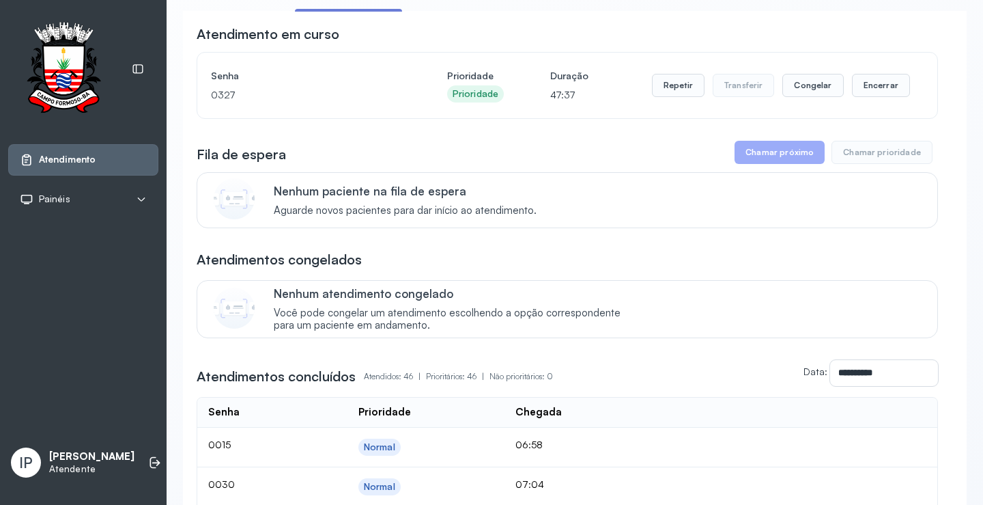
scroll to position [205, 0]
